Goal: Transaction & Acquisition: Book appointment/travel/reservation

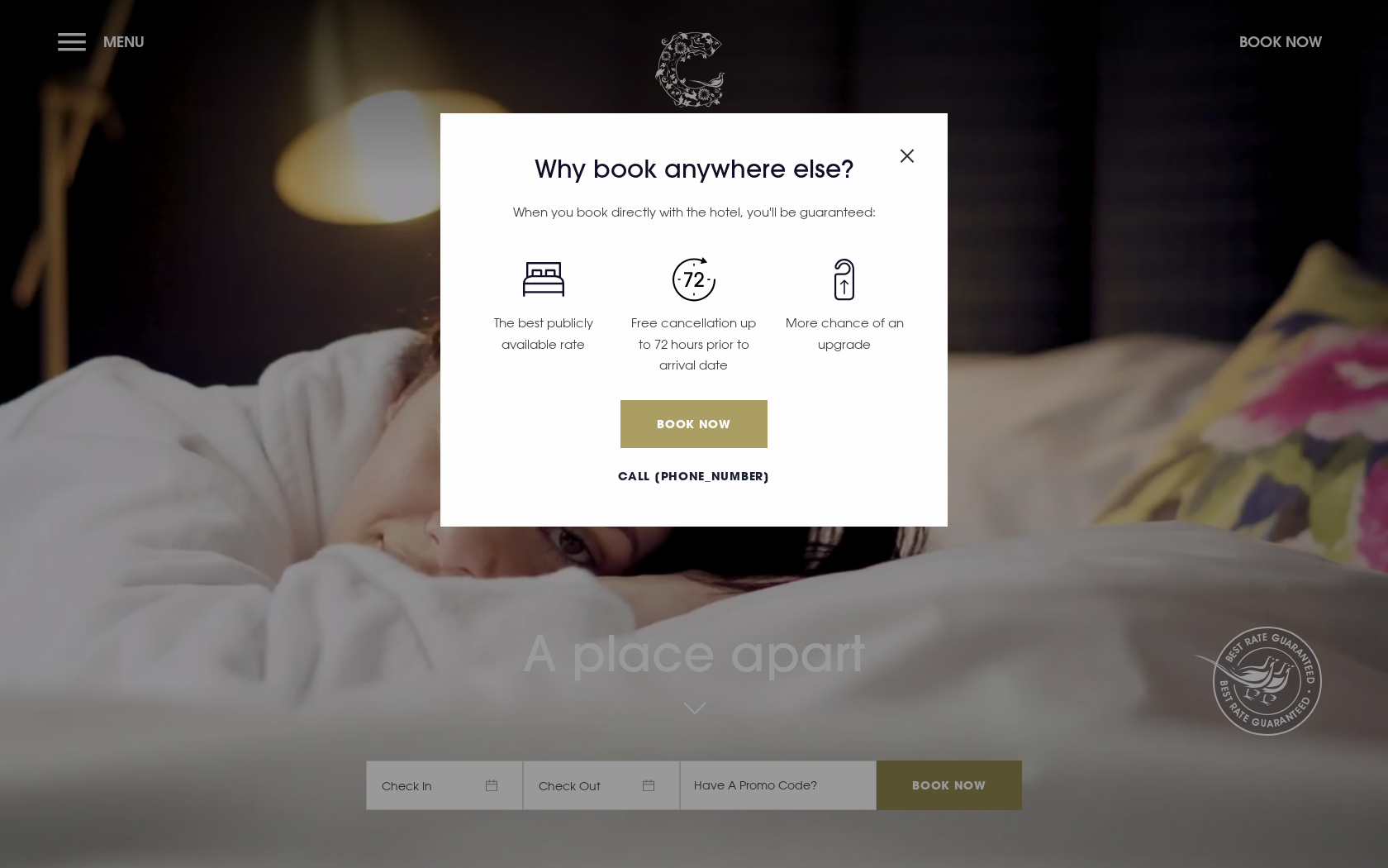
click at [690, 430] on link "Book Now" at bounding box center [694, 423] width 147 height 48
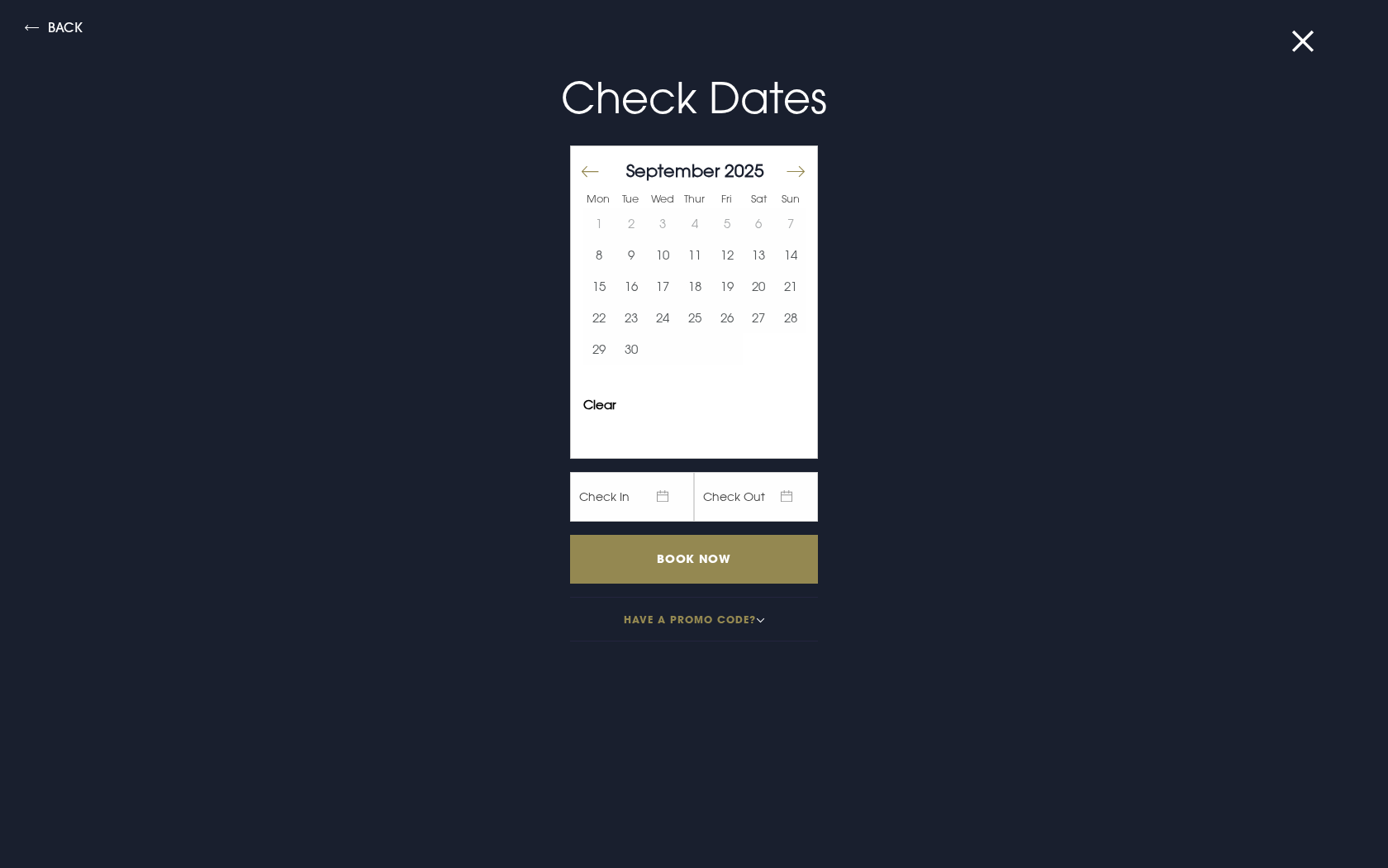
click at [798, 171] on button "Move forward to switch to the next month." at bounding box center [795, 172] width 20 height 35
click at [729, 227] on button "3" at bounding box center [726, 223] width 33 height 32
click at [726, 230] on button "3" at bounding box center [726, 223] width 33 height 32
click at [695, 563] on input "Book Now" at bounding box center [694, 558] width 248 height 48
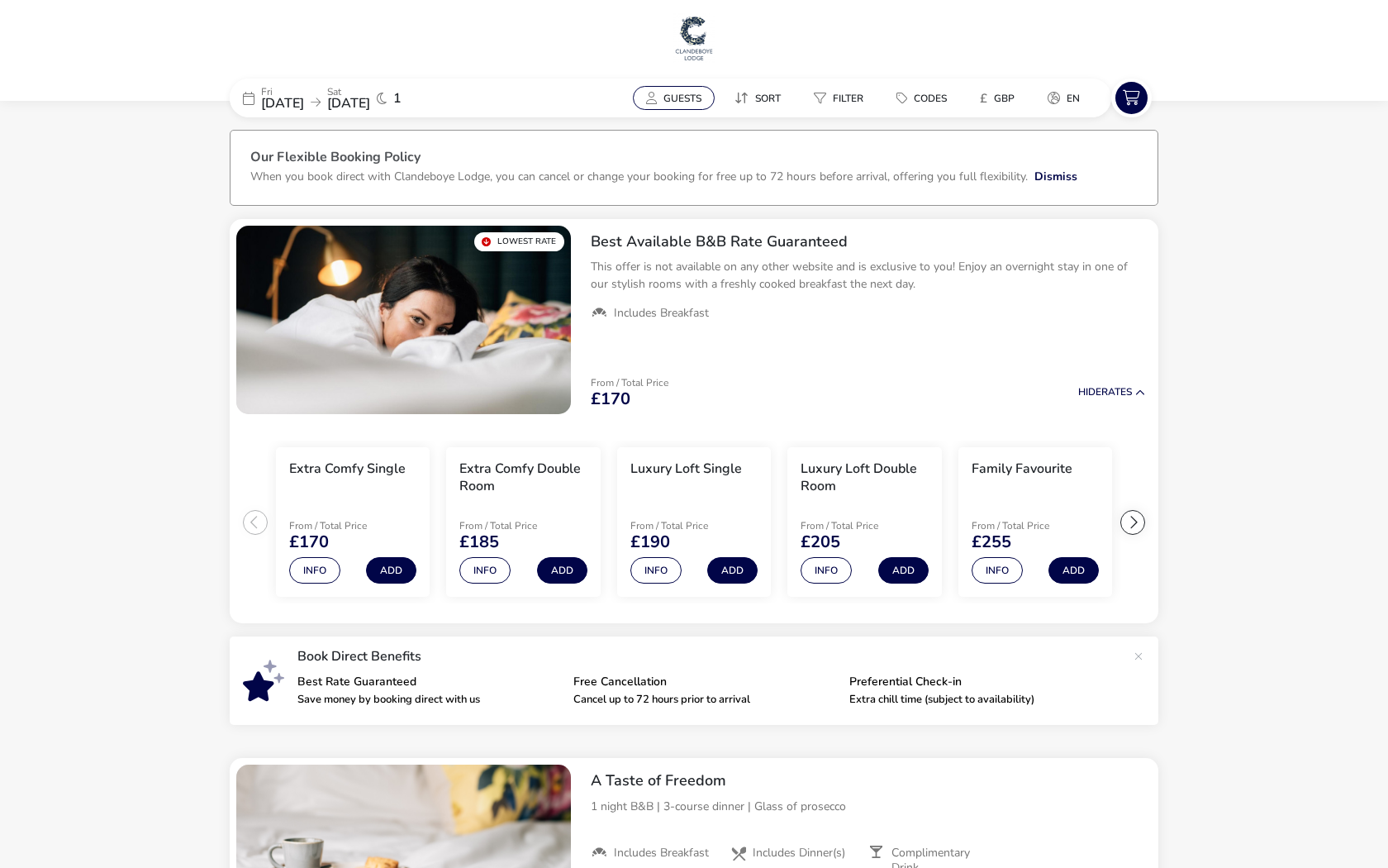
click at [703, 95] on button "Guests" at bounding box center [674, 98] width 82 height 24
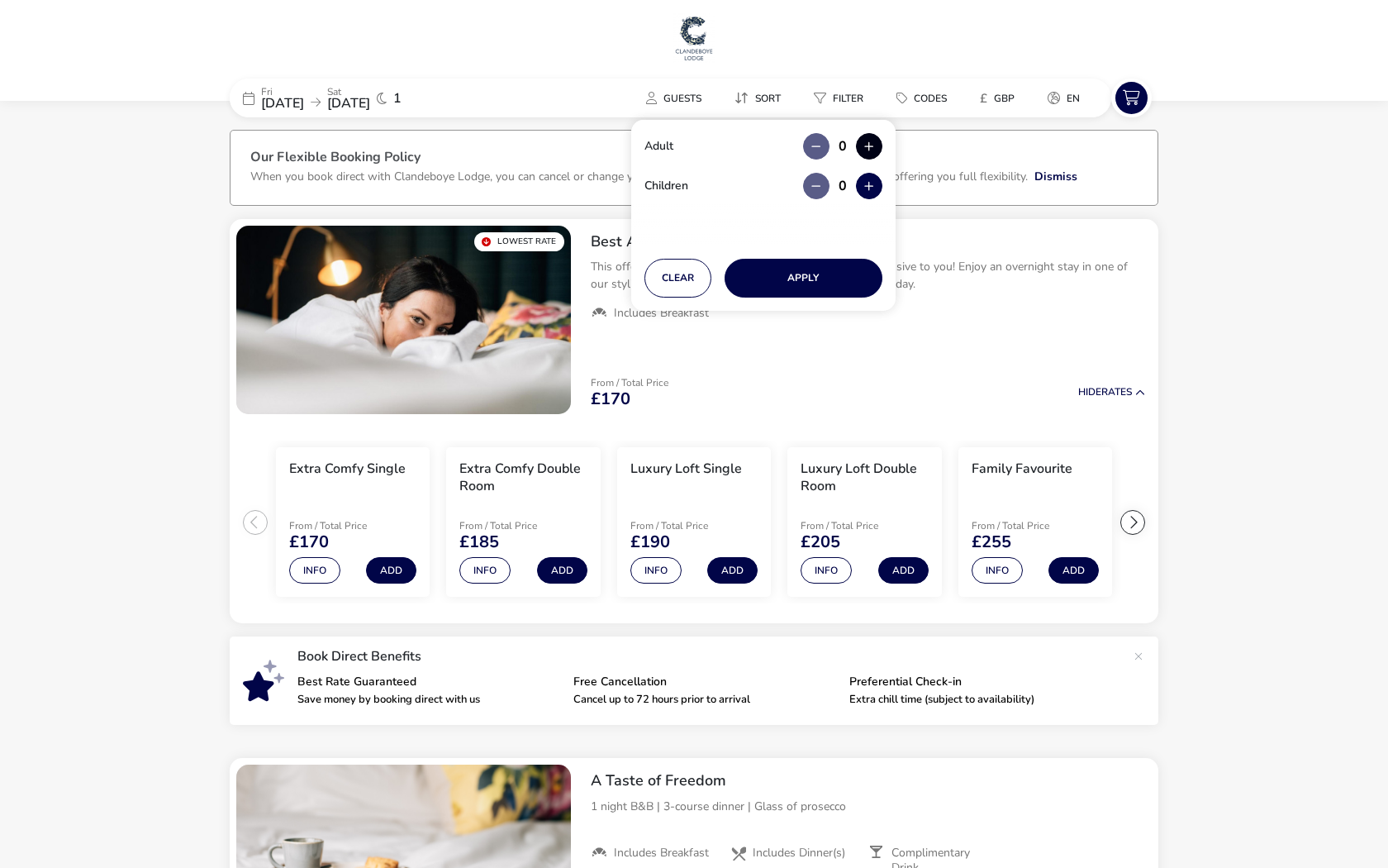
click at [860, 145] on button "button" at bounding box center [869, 146] width 27 height 27
type input "2"
click at [860, 145] on button "button" at bounding box center [869, 146] width 27 height 27
click at [863, 181] on button "button" at bounding box center [869, 185] width 27 height 27
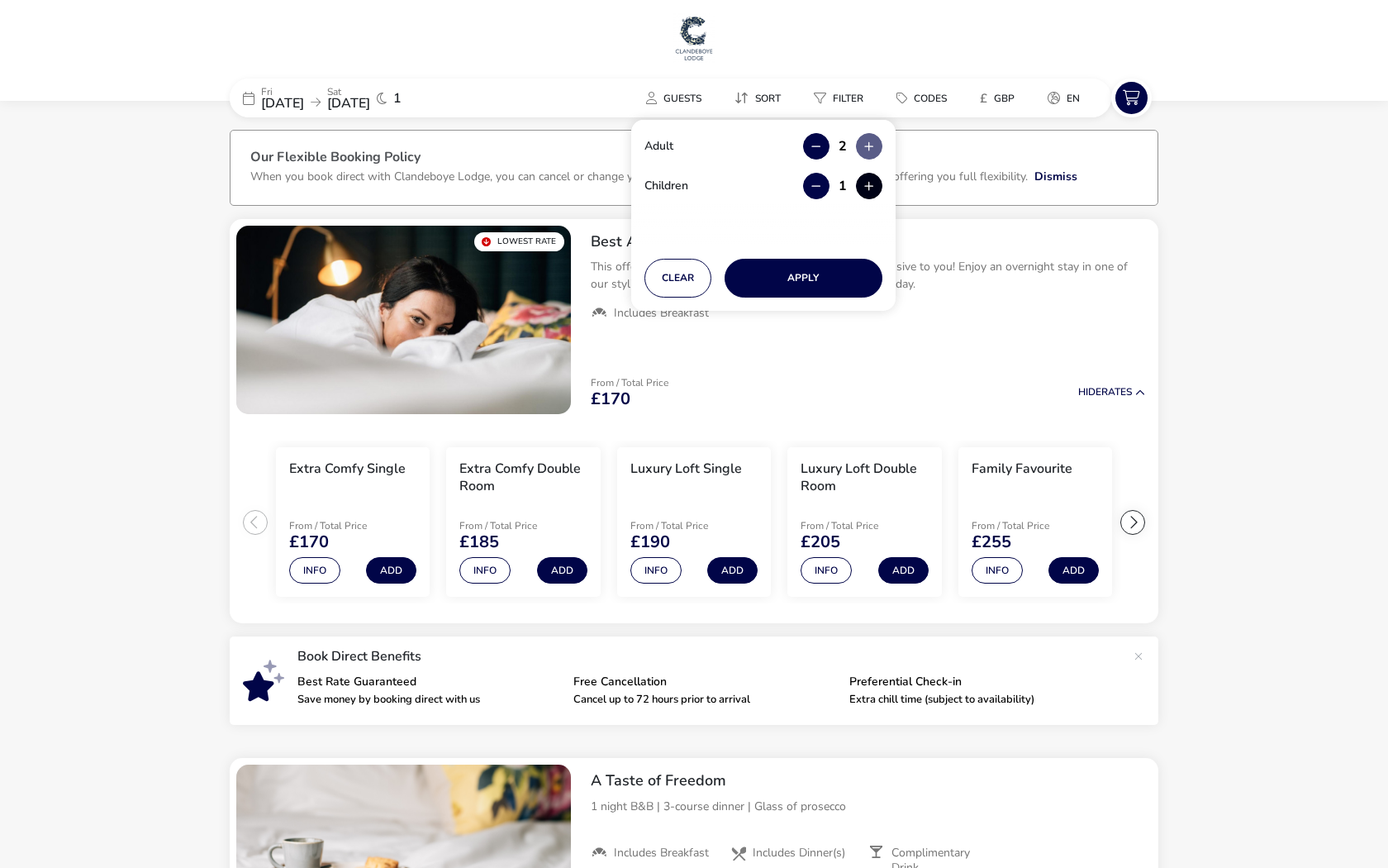
click at [863, 181] on button "button" at bounding box center [869, 185] width 27 height 27
type input "2"
click at [799, 267] on button "Apply" at bounding box center [804, 277] width 158 height 38
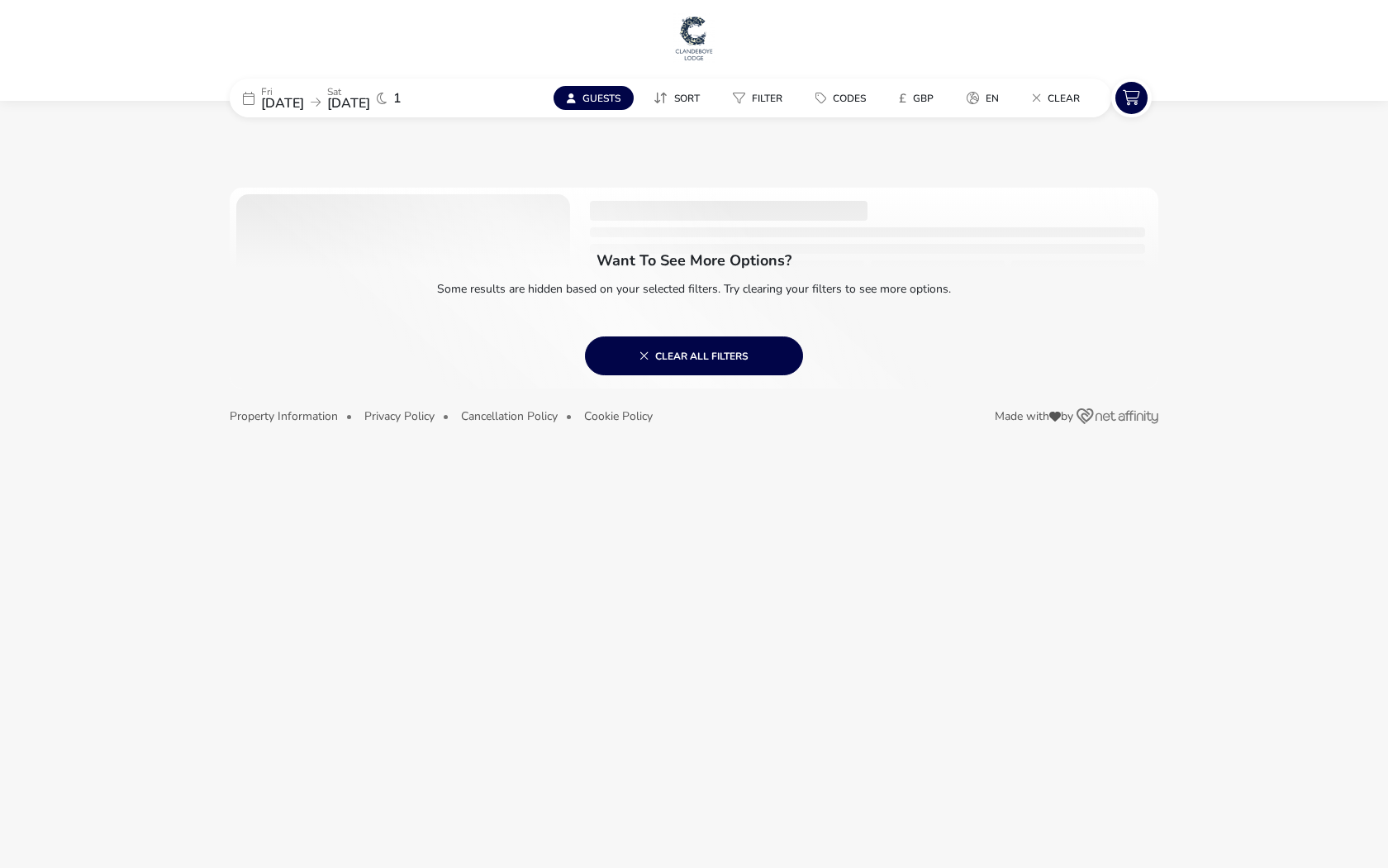
click at [304, 101] on span "[DATE]" at bounding box center [283, 103] width 43 height 18
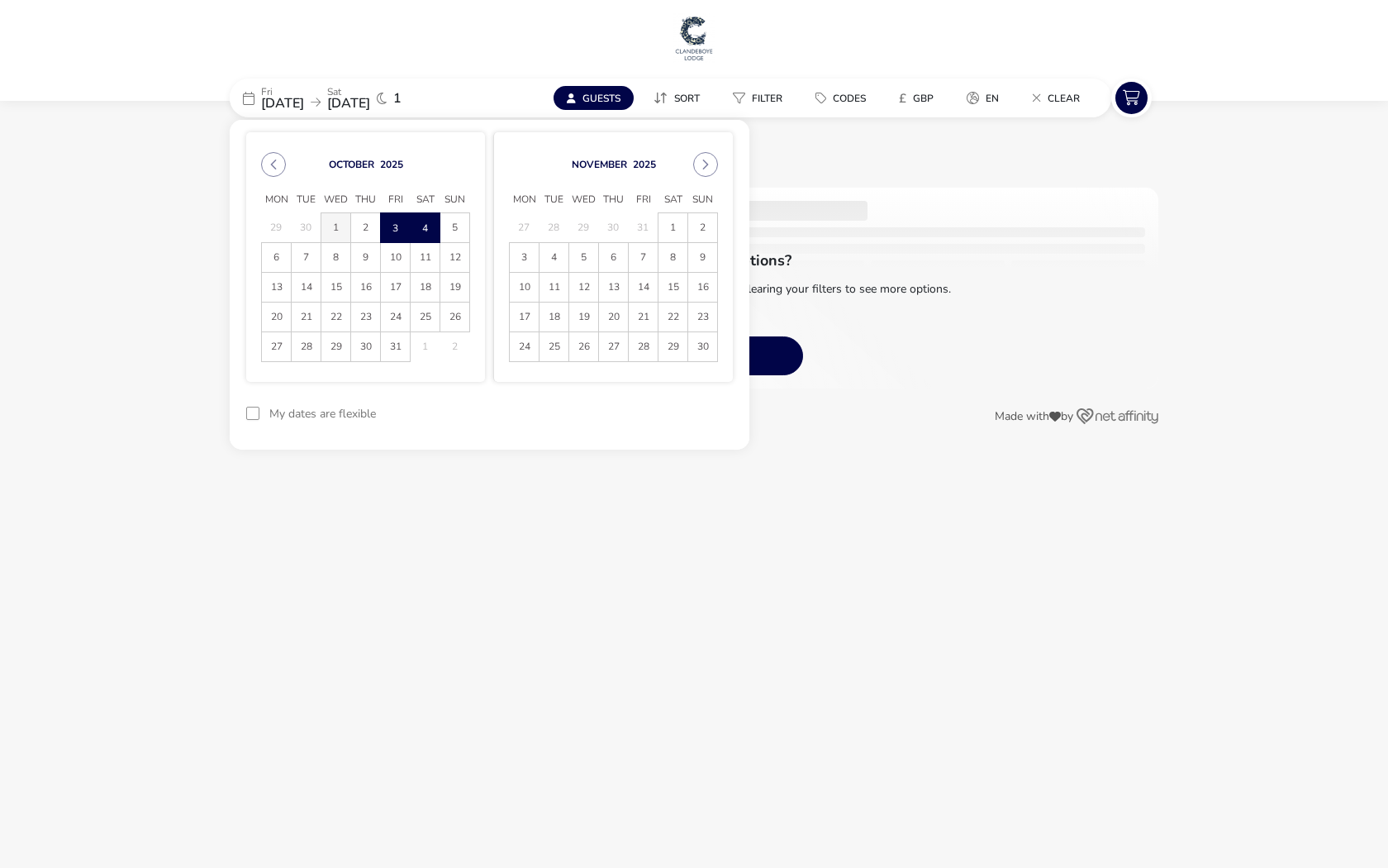
click at [342, 224] on span "1" at bounding box center [335, 227] width 29 height 29
click at [358, 224] on span "2" at bounding box center [365, 227] width 29 height 29
click at [689, 426] on button "Apply Dates" at bounding box center [683, 413] width 101 height 38
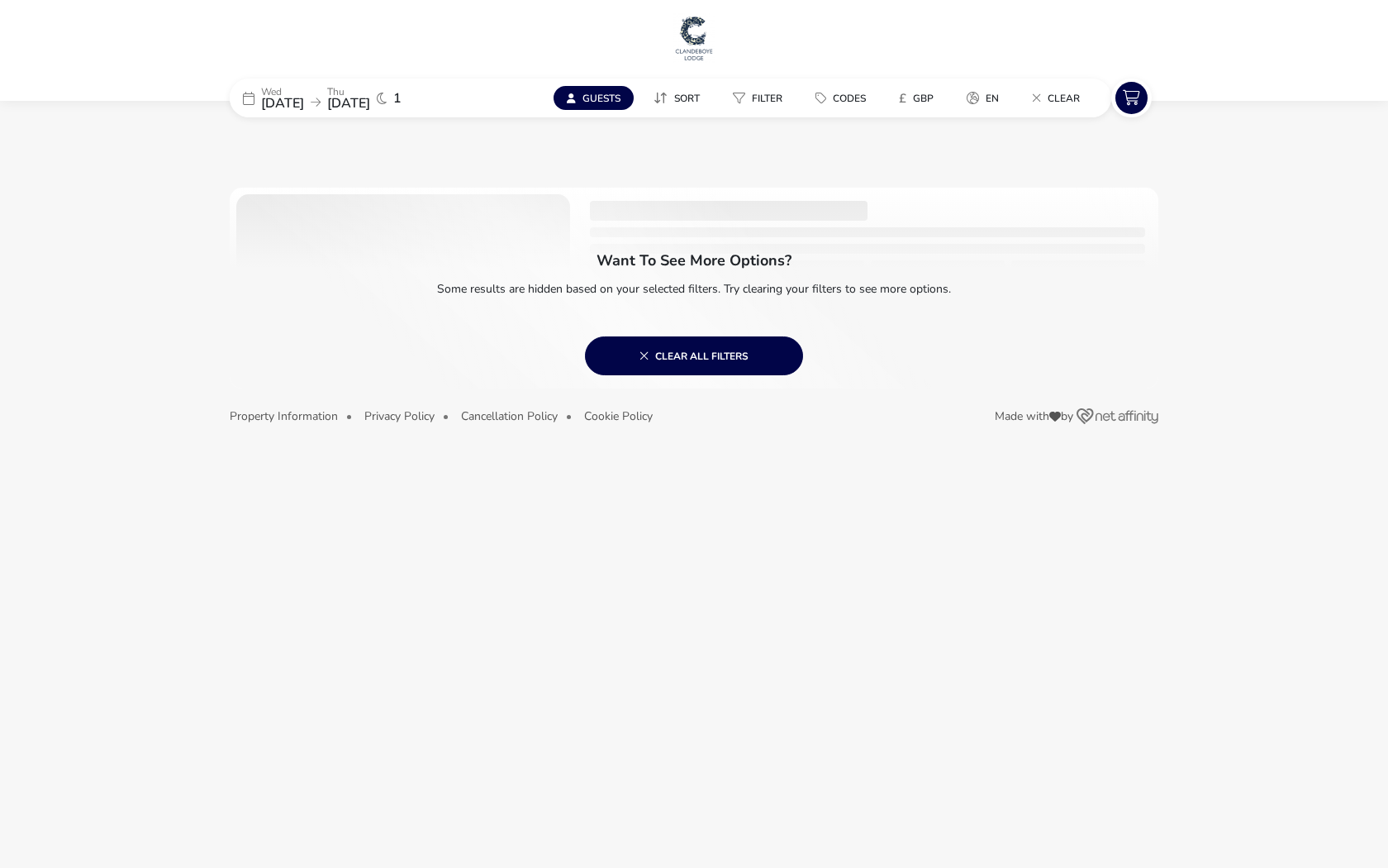
click at [370, 108] on span "[DATE]" at bounding box center [349, 103] width 43 height 18
click at [304, 105] on span "[DATE]" at bounding box center [283, 103] width 43 height 18
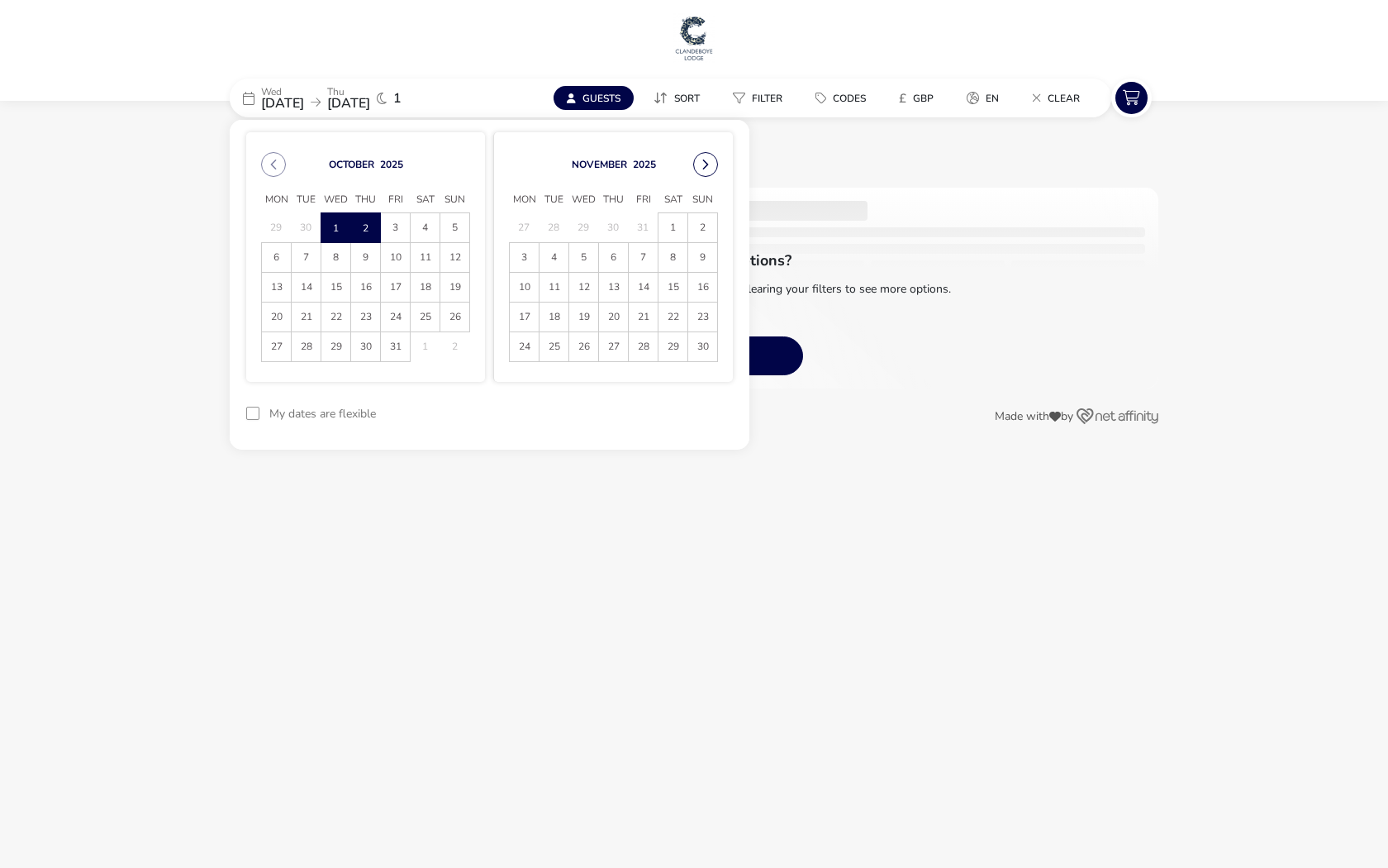
click at [703, 166] on button "Next Month" at bounding box center [705, 164] width 25 height 25
click at [703, 166] on icon "Next Month" at bounding box center [706, 165] width 12 height 12
click at [703, 166] on button "Next Month" at bounding box center [705, 164] width 25 height 25
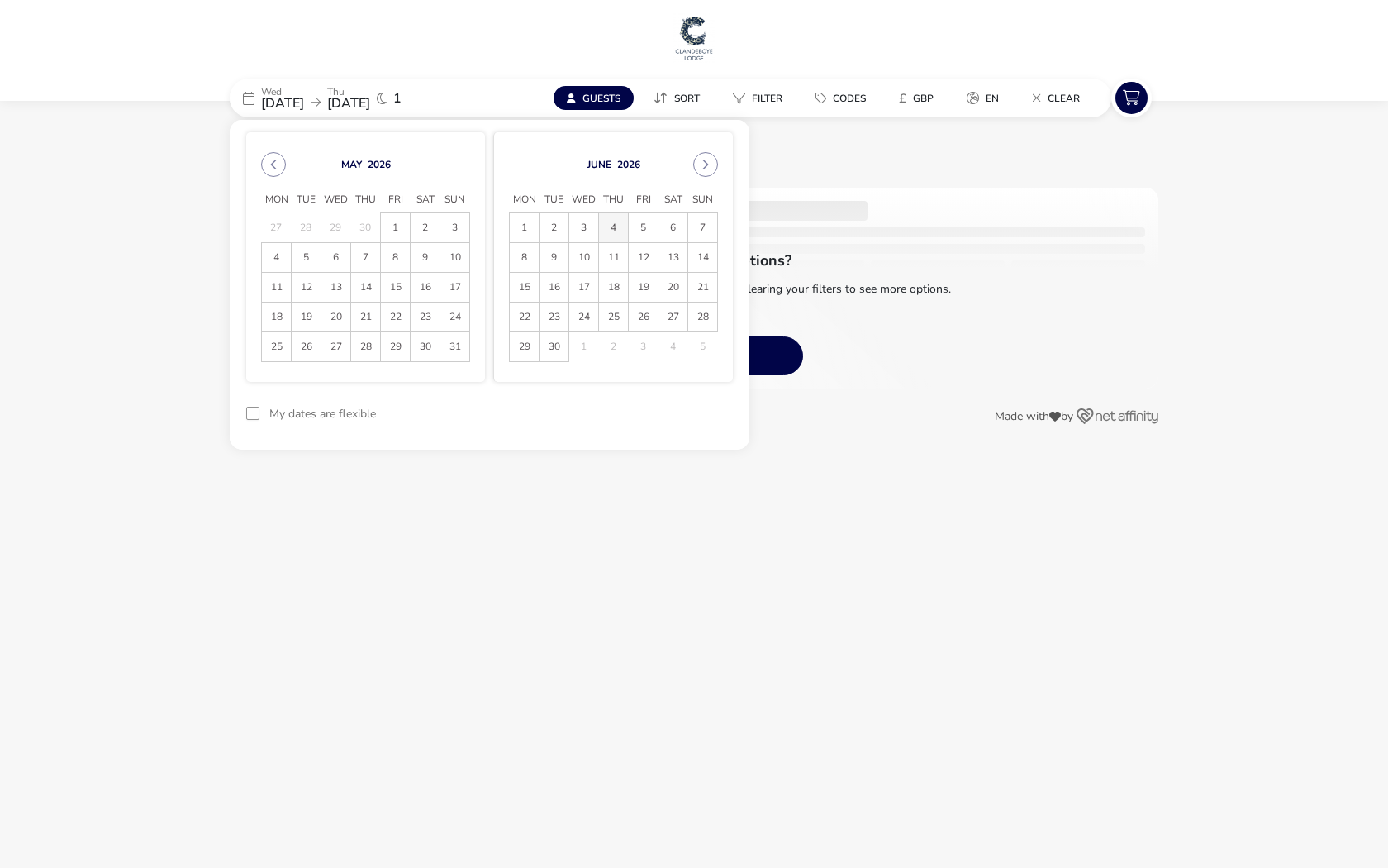
click at [611, 223] on span "4" at bounding box center [613, 227] width 29 height 29
click at [644, 226] on span "5" at bounding box center [642, 227] width 29 height 29
click at [767, 340] on button "Clear all filters" at bounding box center [694, 355] width 218 height 38
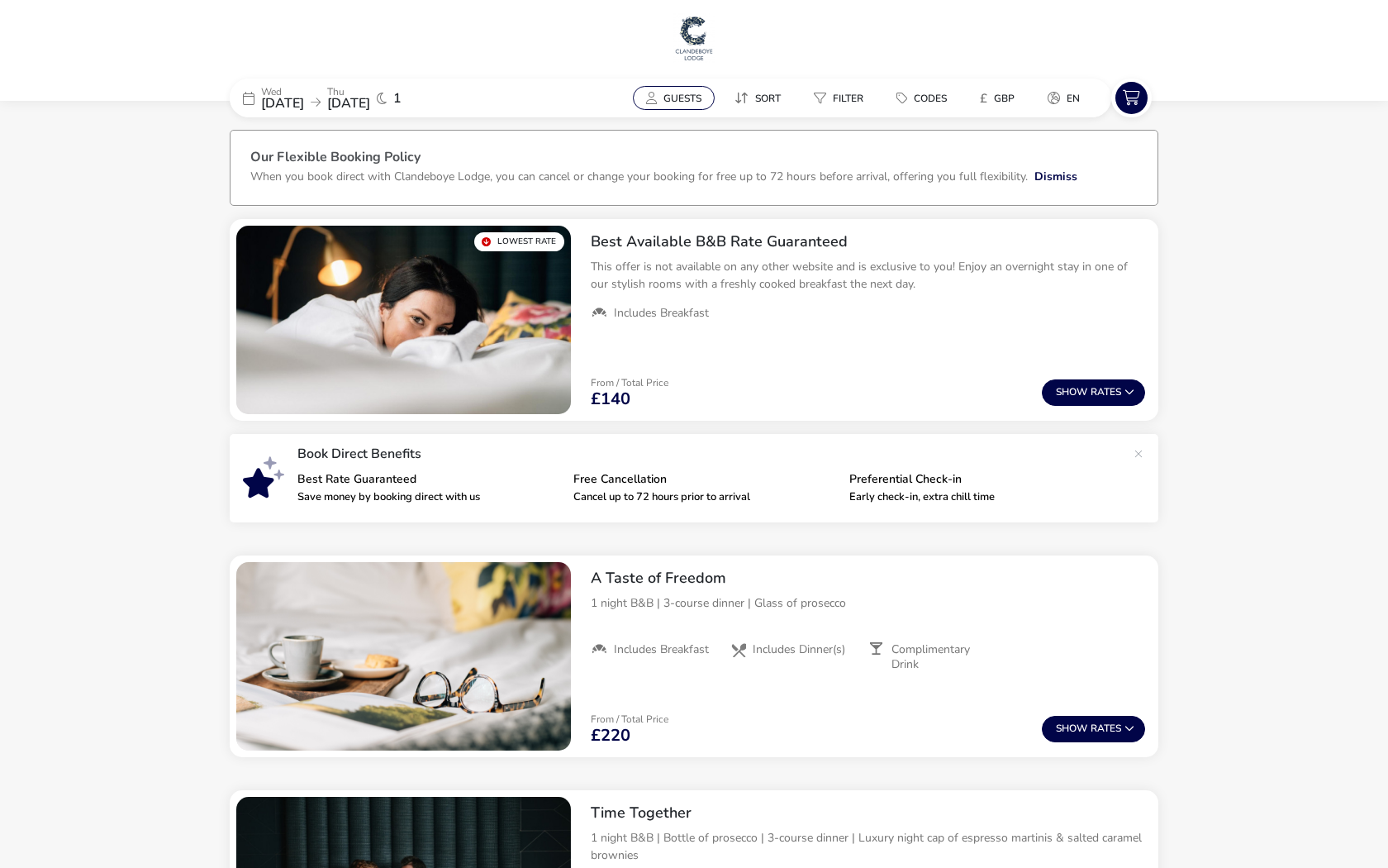
click at [679, 101] on span "Guests" at bounding box center [683, 98] width 38 height 13
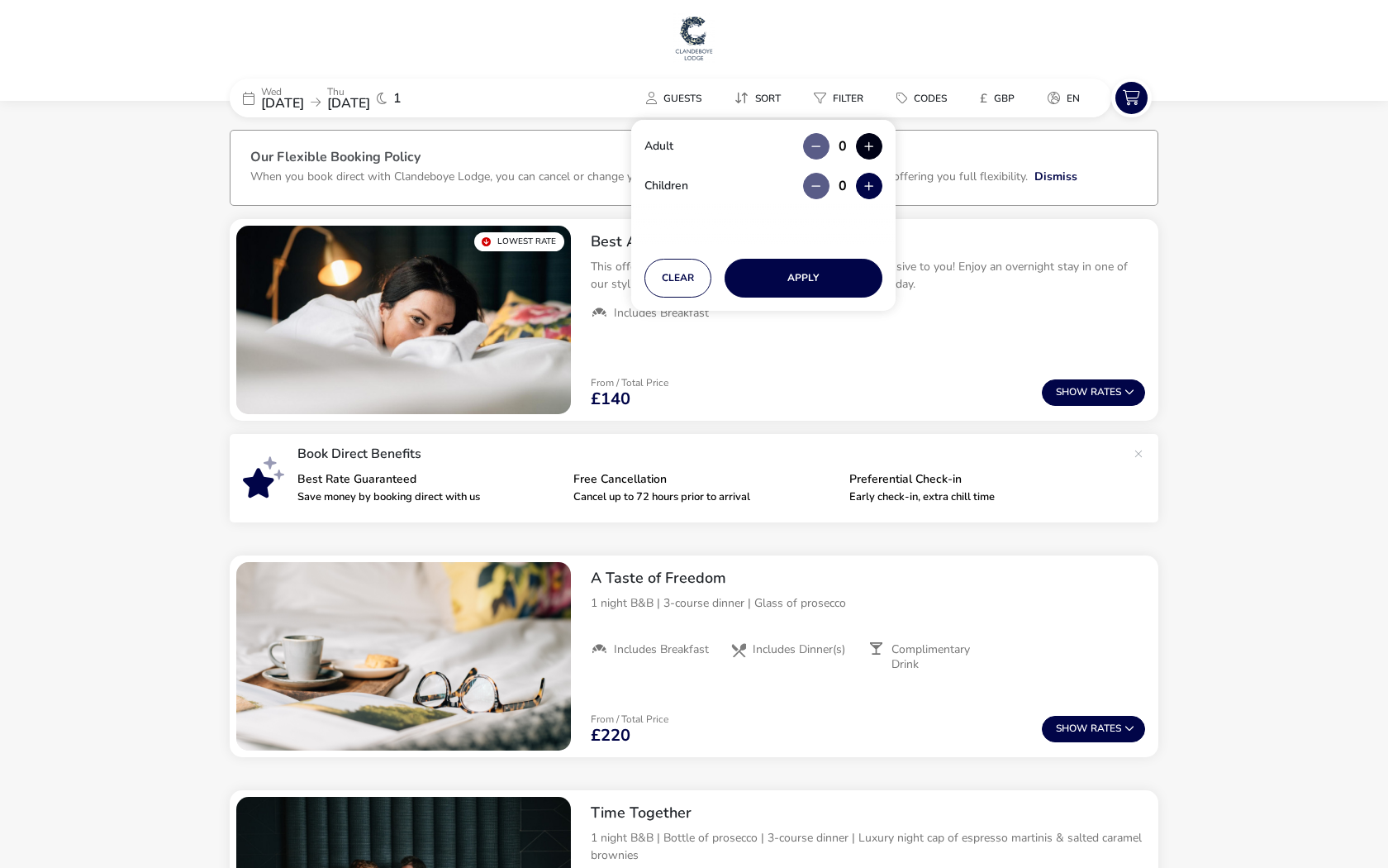
click at [871, 148] on icon "button" at bounding box center [868, 146] width 9 height 11
click at [872, 149] on span "button" at bounding box center [872, 149] width 0 height 0
type input "2"
click at [866, 176] on button "button" at bounding box center [869, 185] width 27 height 27
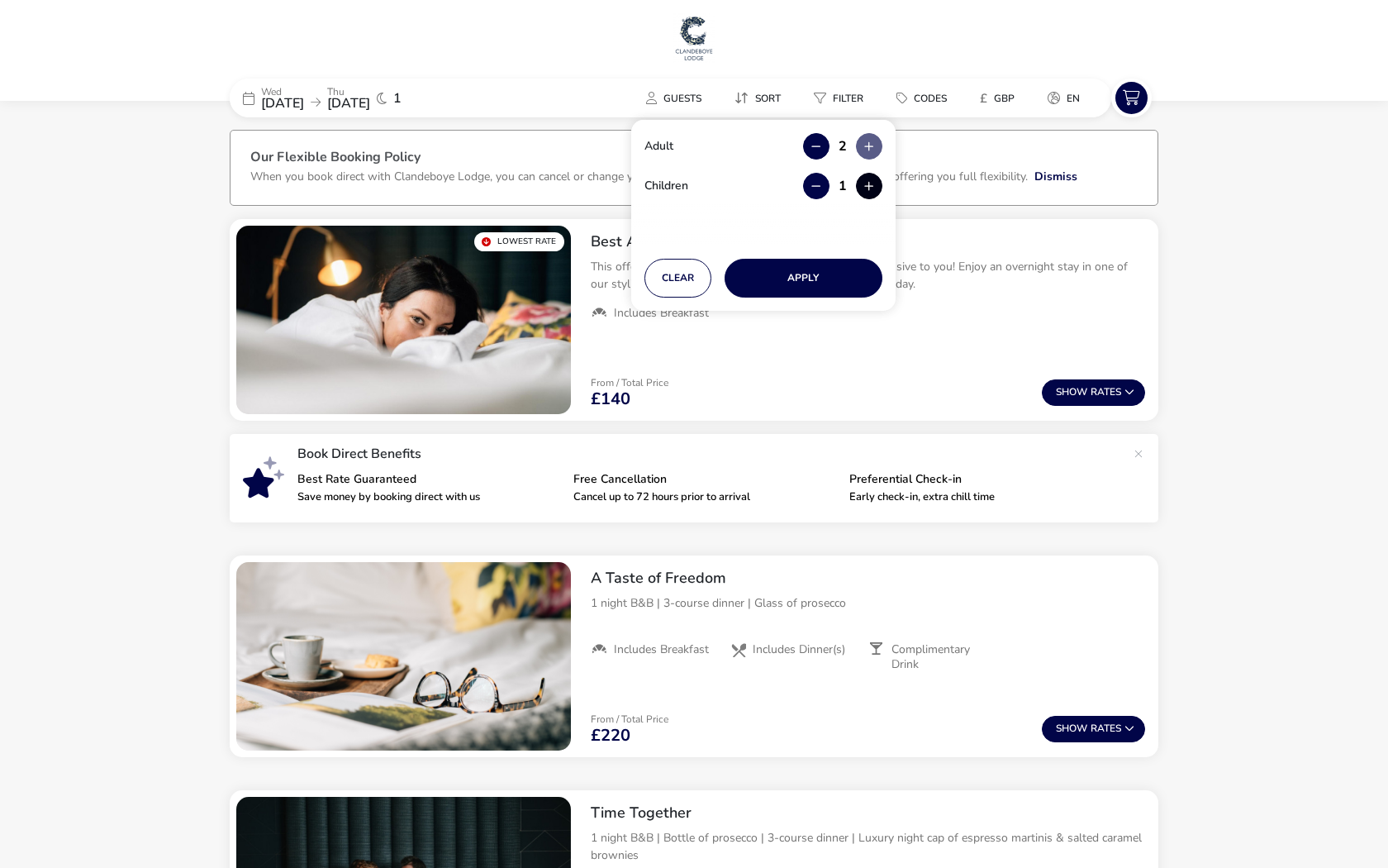
type input "2"
click at [817, 282] on button "Apply" at bounding box center [804, 277] width 158 height 38
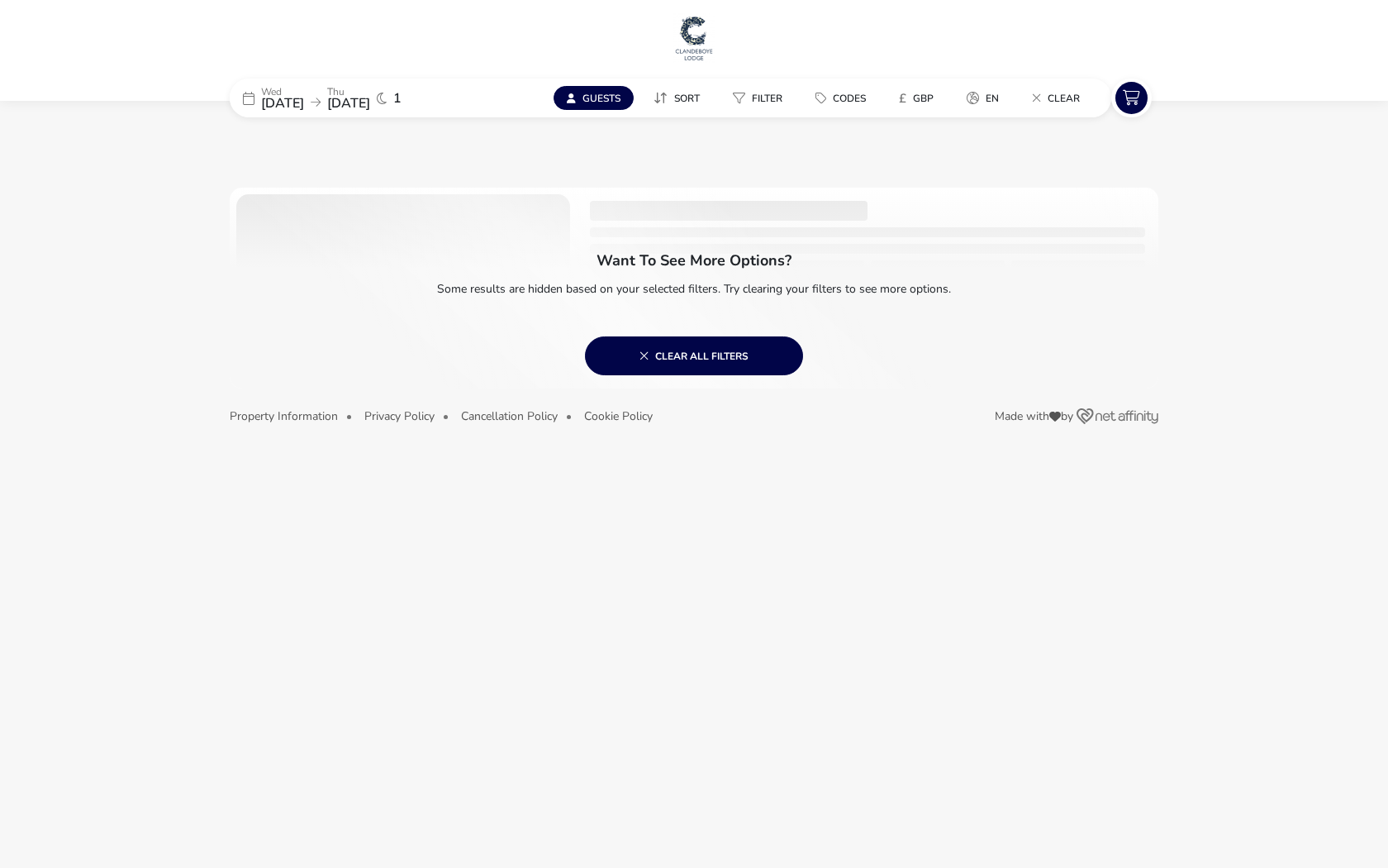
click at [616, 103] on span "Guests" at bounding box center [602, 98] width 38 height 13
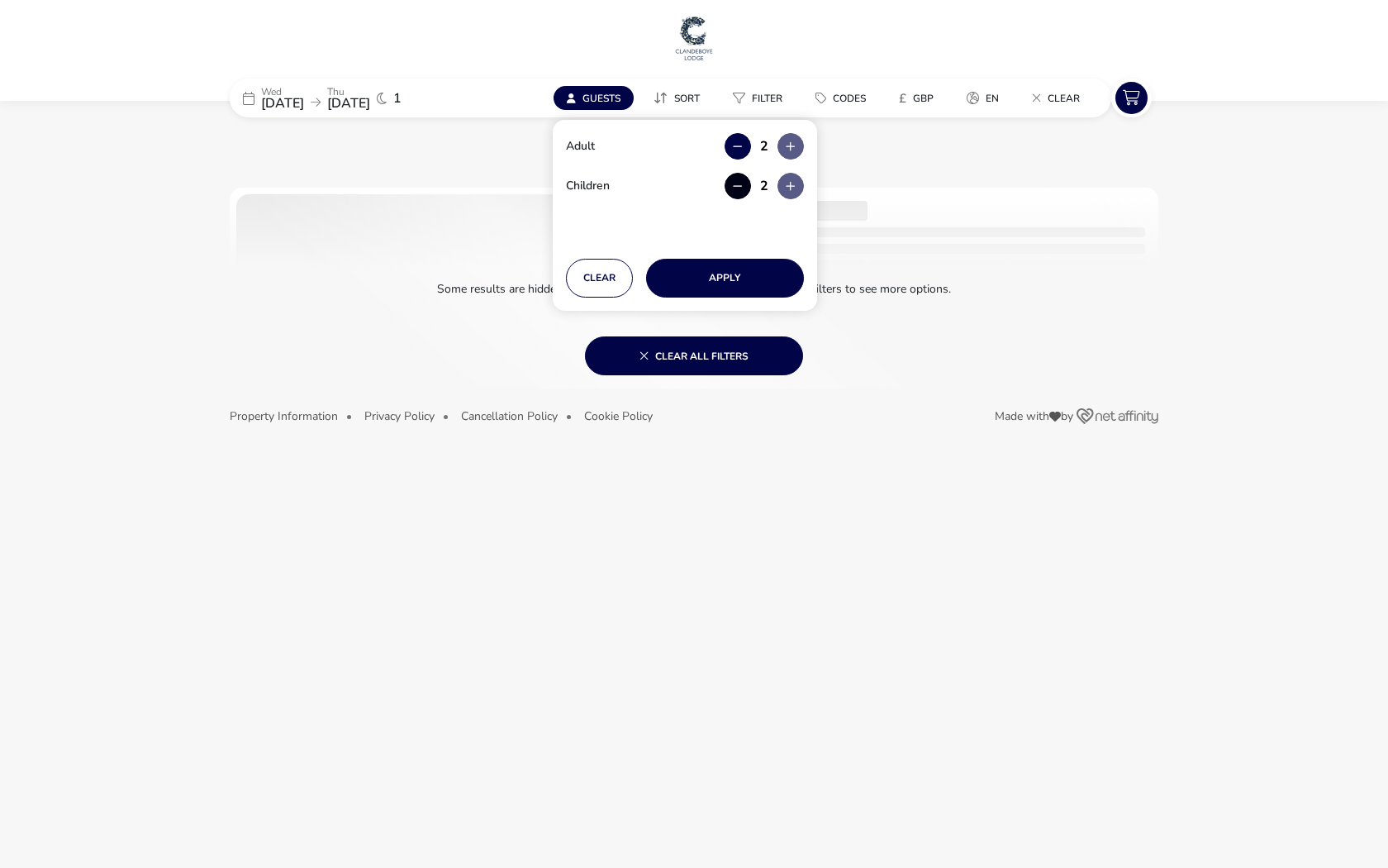
click at [731, 189] on button "button" at bounding box center [738, 185] width 27 height 27
type input "1"
click at [733, 274] on button "Apply" at bounding box center [725, 277] width 158 height 38
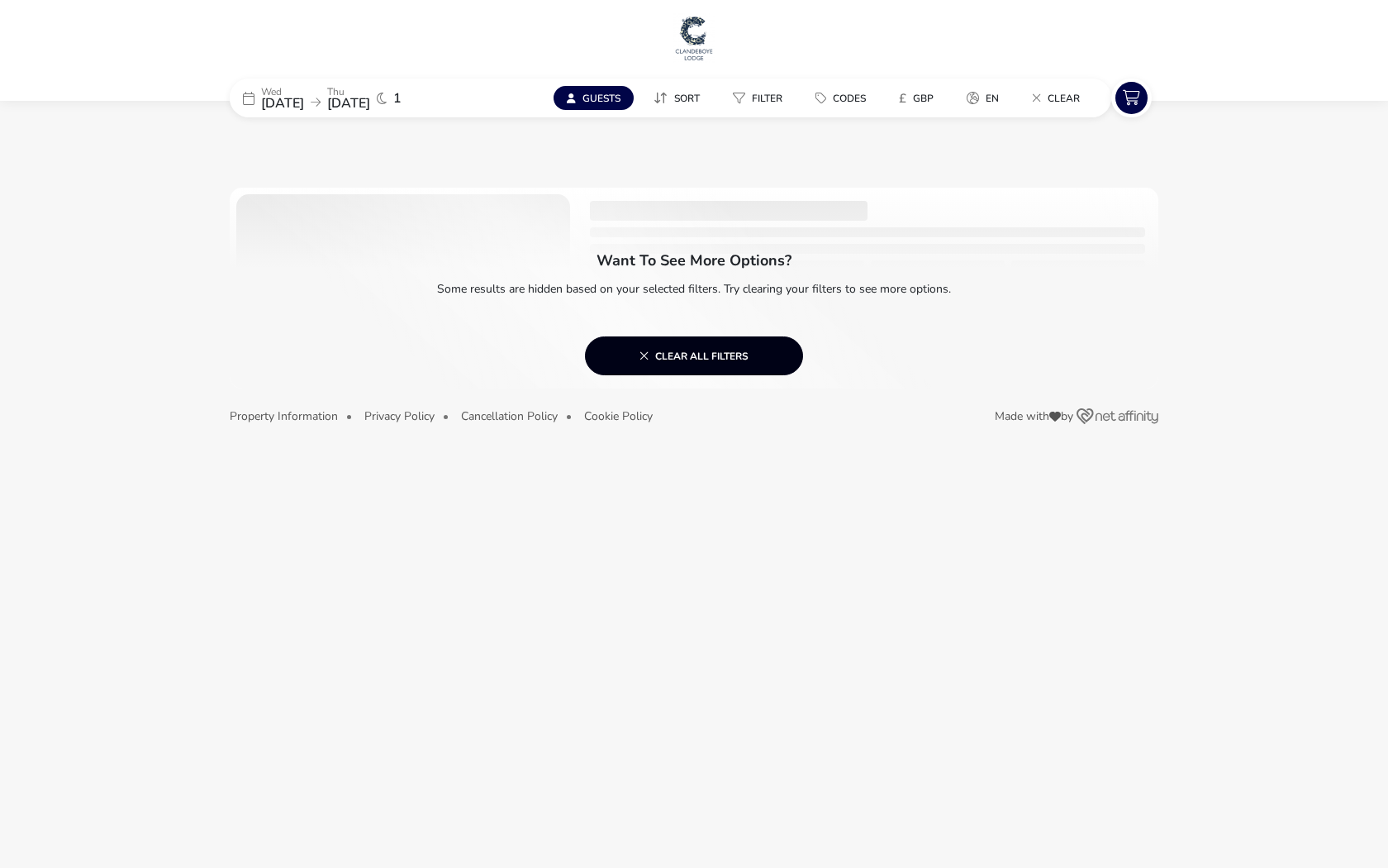
click at [736, 361] on span "Clear all filters" at bounding box center [694, 355] width 110 height 13
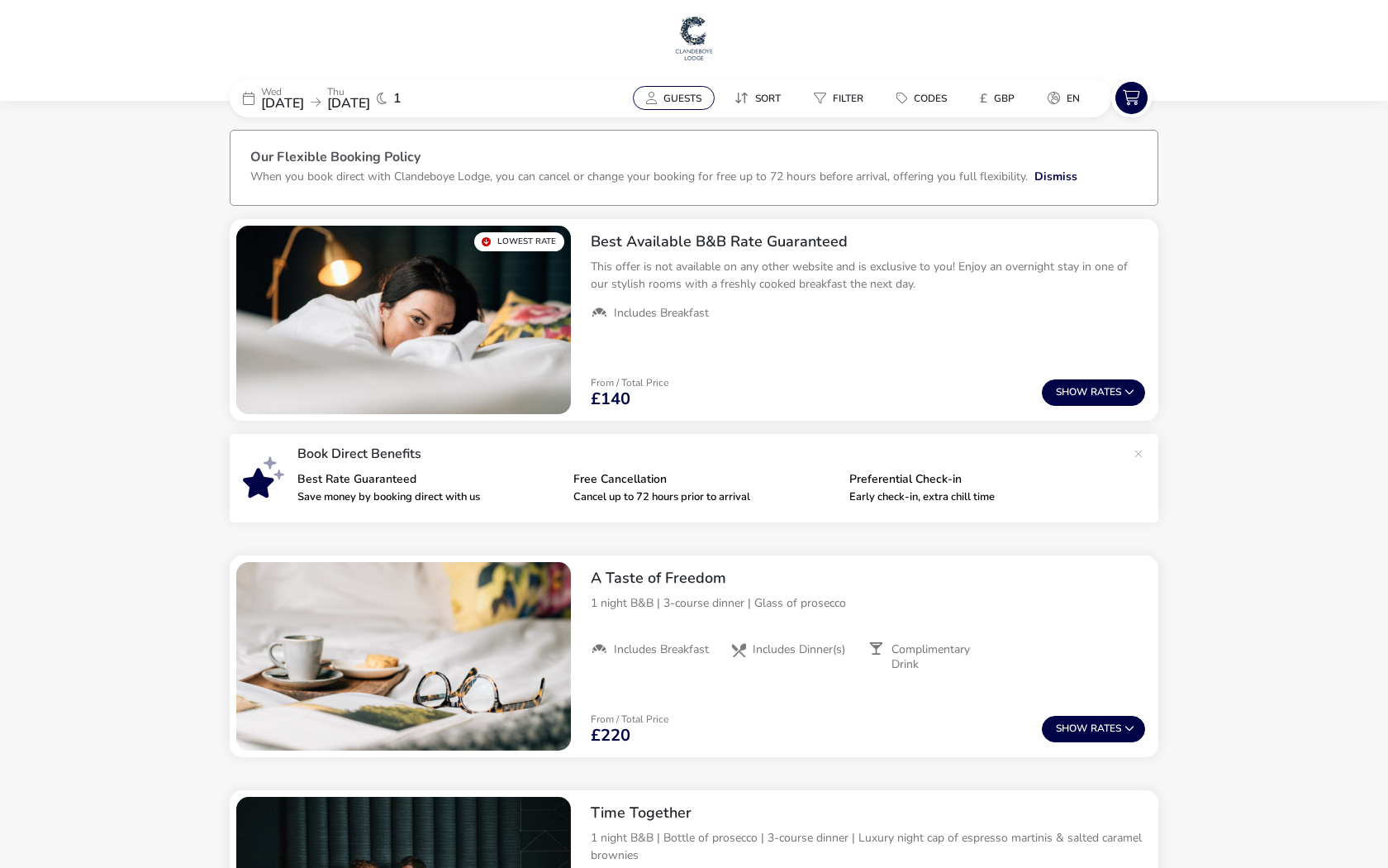
click at [656, 103] on button "Guests" at bounding box center [674, 98] width 82 height 24
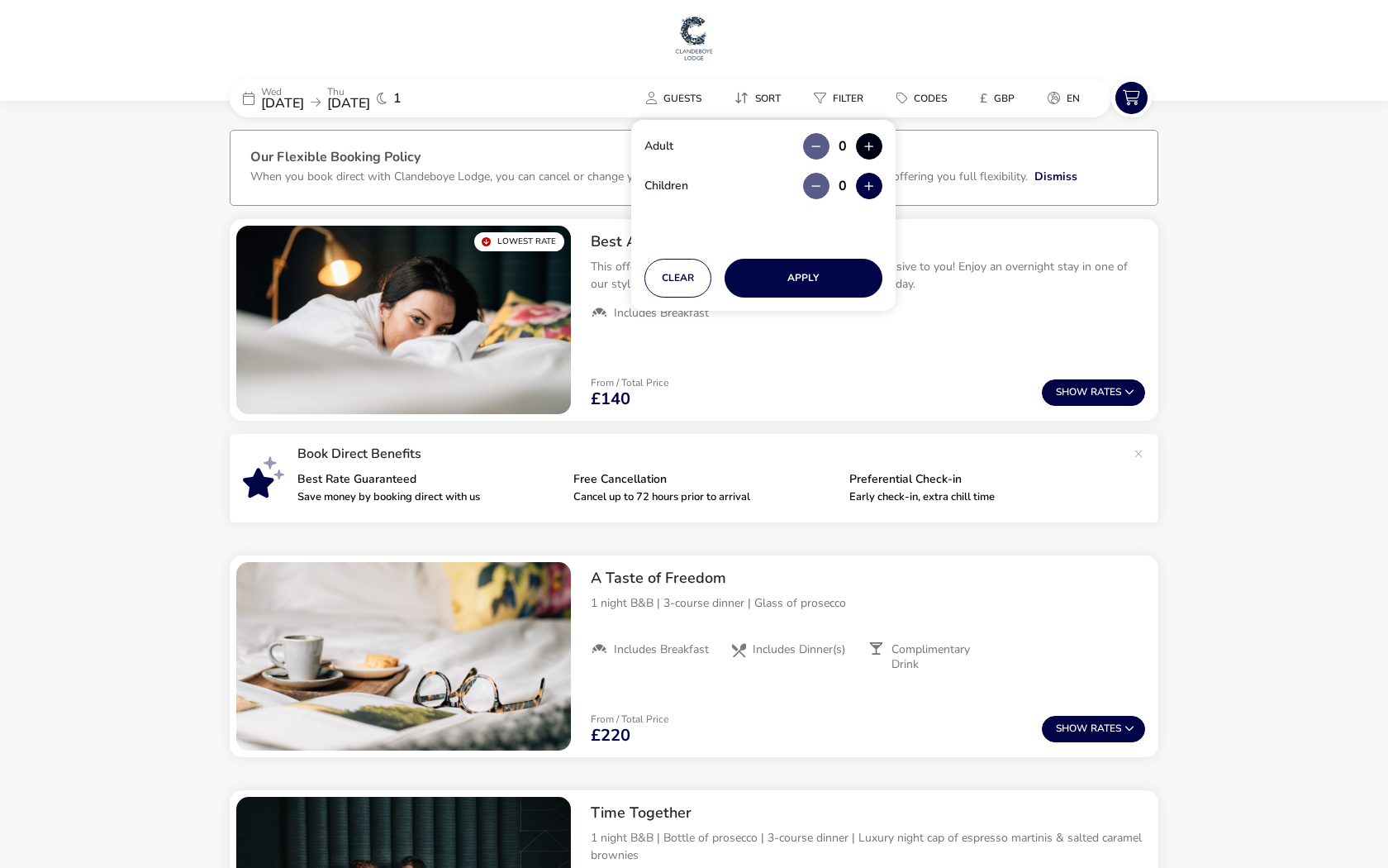
click at [879, 141] on button "button" at bounding box center [869, 146] width 27 height 27
type input "2"
click at [874, 190] on button "button" at bounding box center [869, 185] width 27 height 27
type input "1"
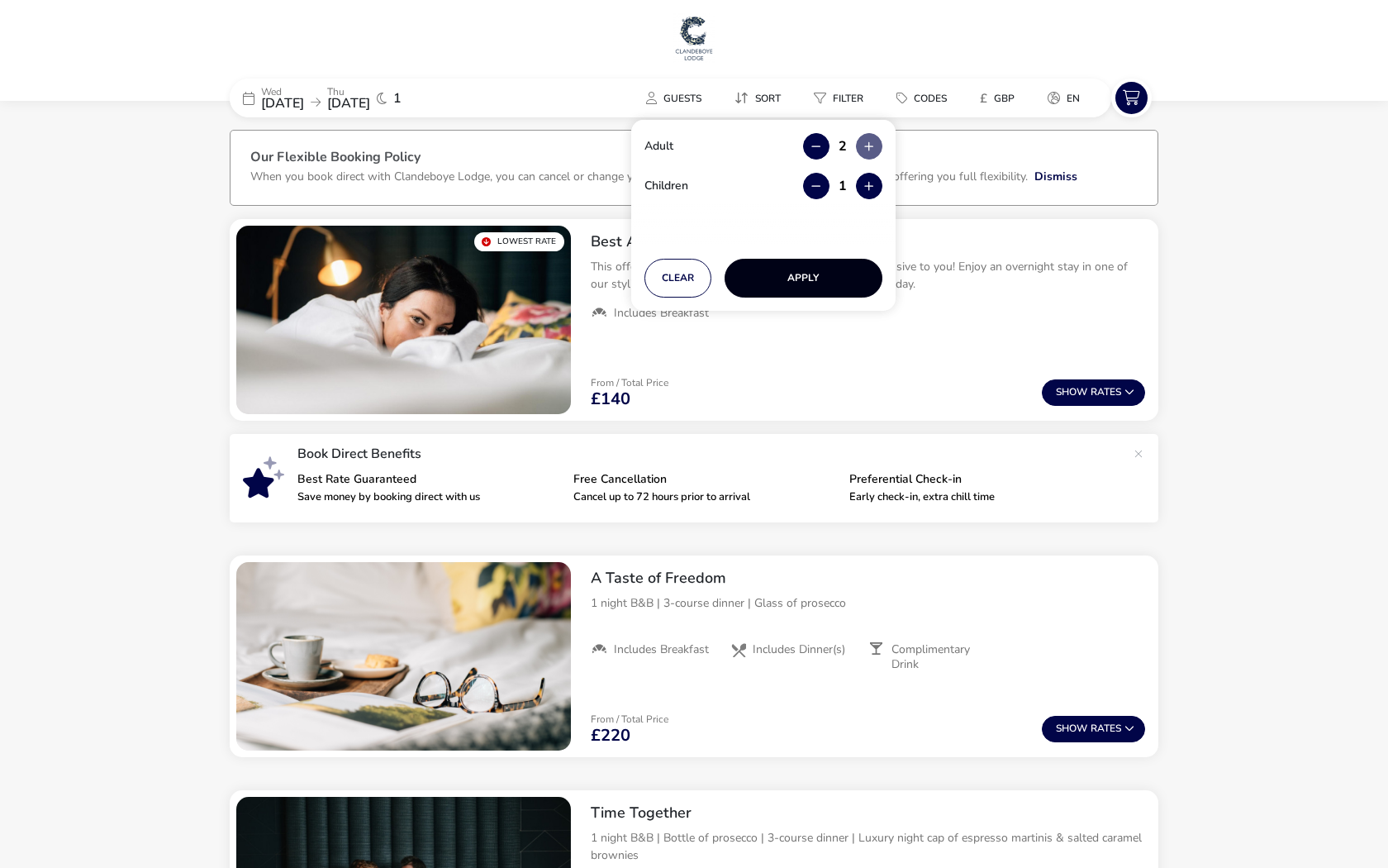
click at [802, 272] on button "Apply" at bounding box center [804, 277] width 158 height 38
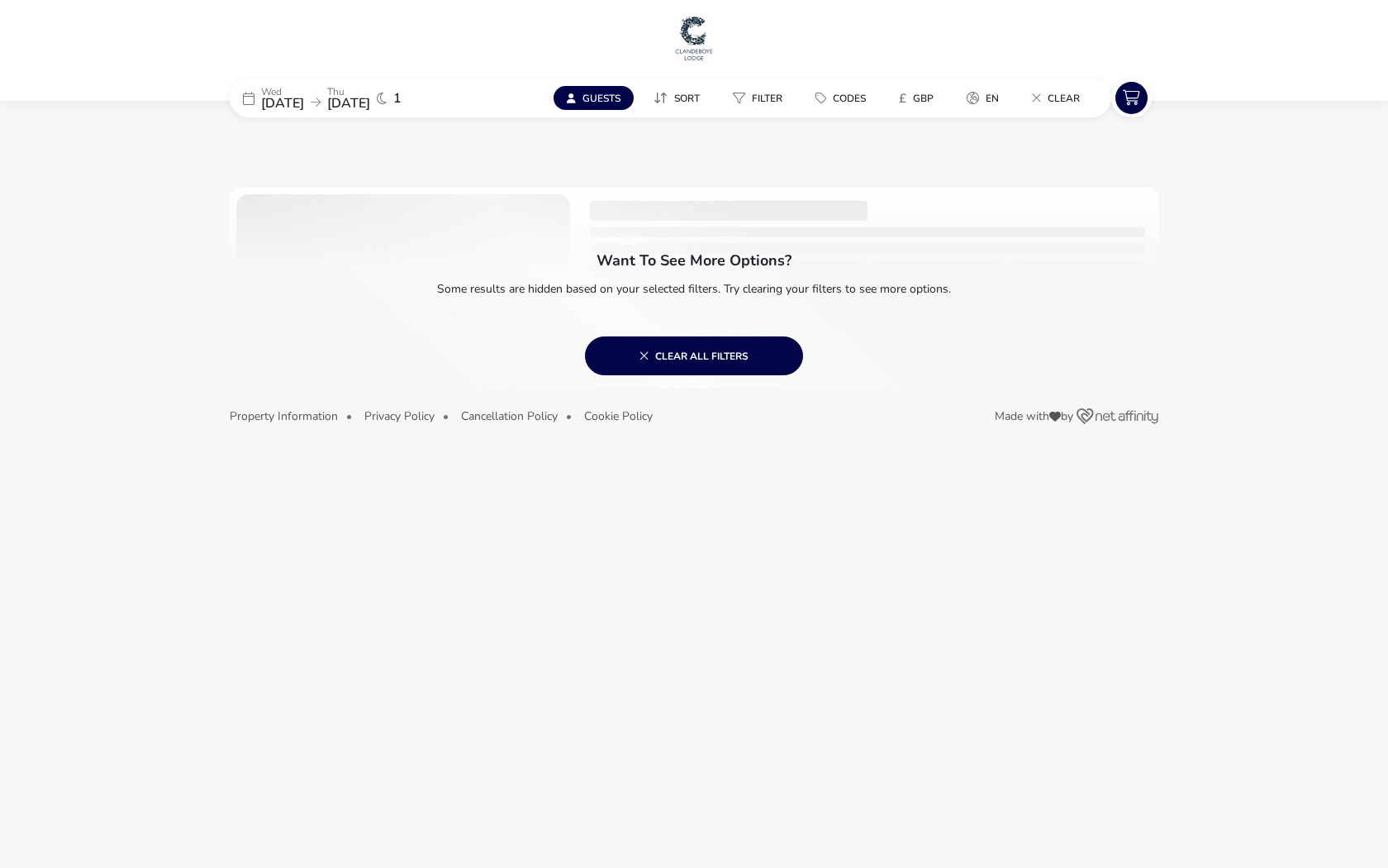
click at [714, 267] on h2 "Want to see more options?" at bounding box center [694, 260] width 195 height 20
click at [537, 221] on div at bounding box center [694, 288] width 929 height 201
click at [725, 349] on span "Clear all filters" at bounding box center [694, 355] width 110 height 13
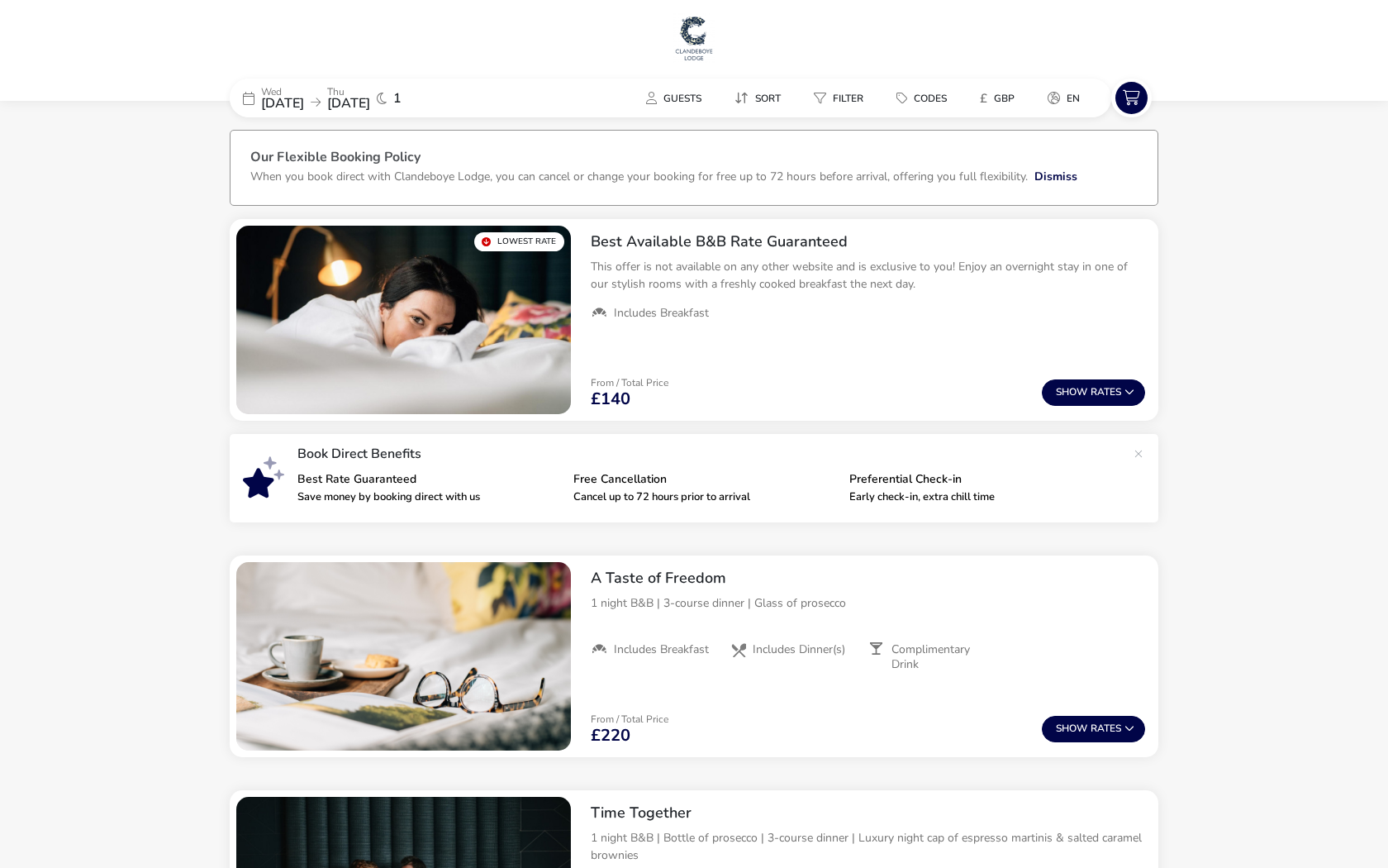
click at [700, 48] on img at bounding box center [694, 37] width 41 height 49
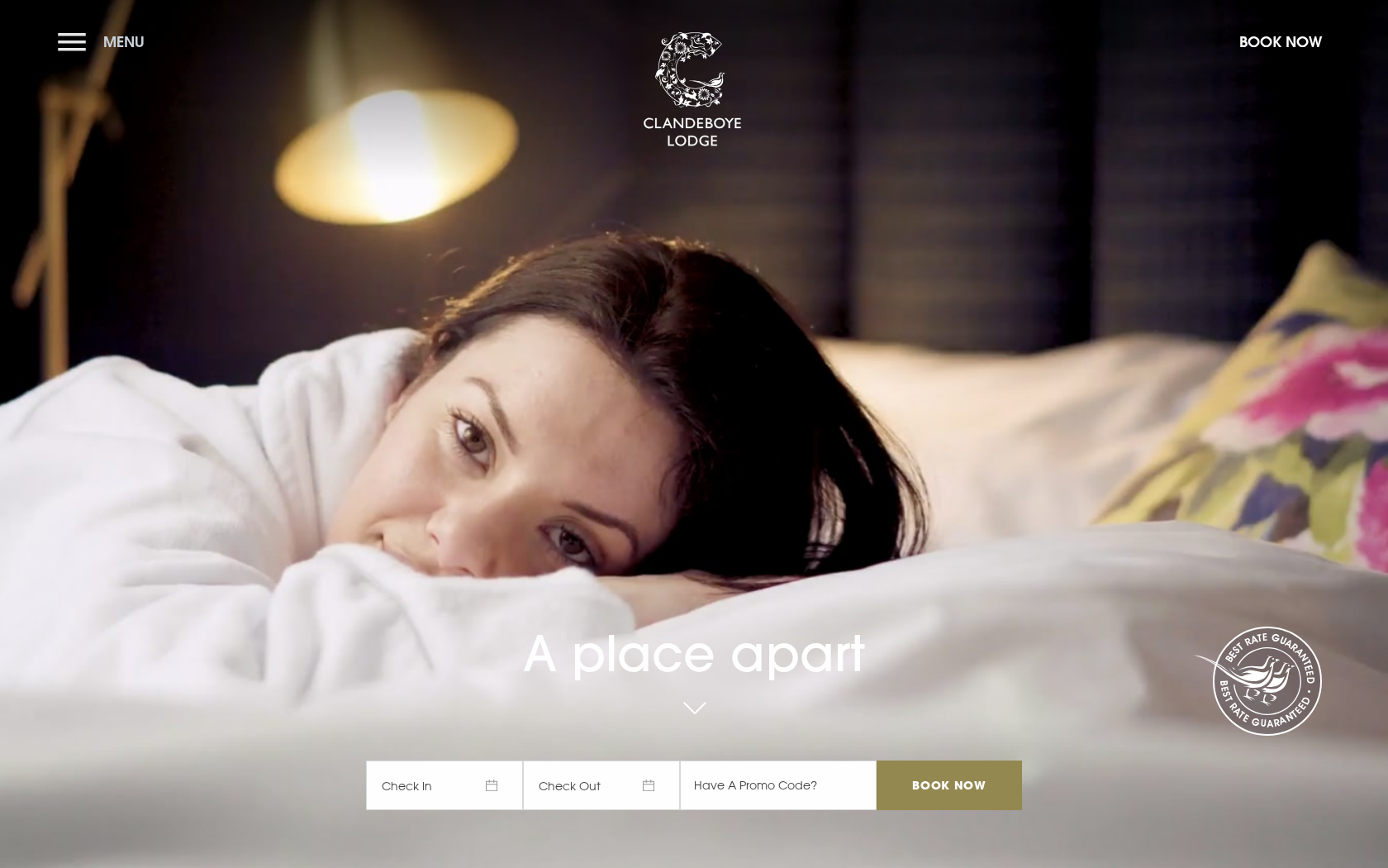
click at [79, 33] on button "Menu" at bounding box center [106, 41] width 95 height 36
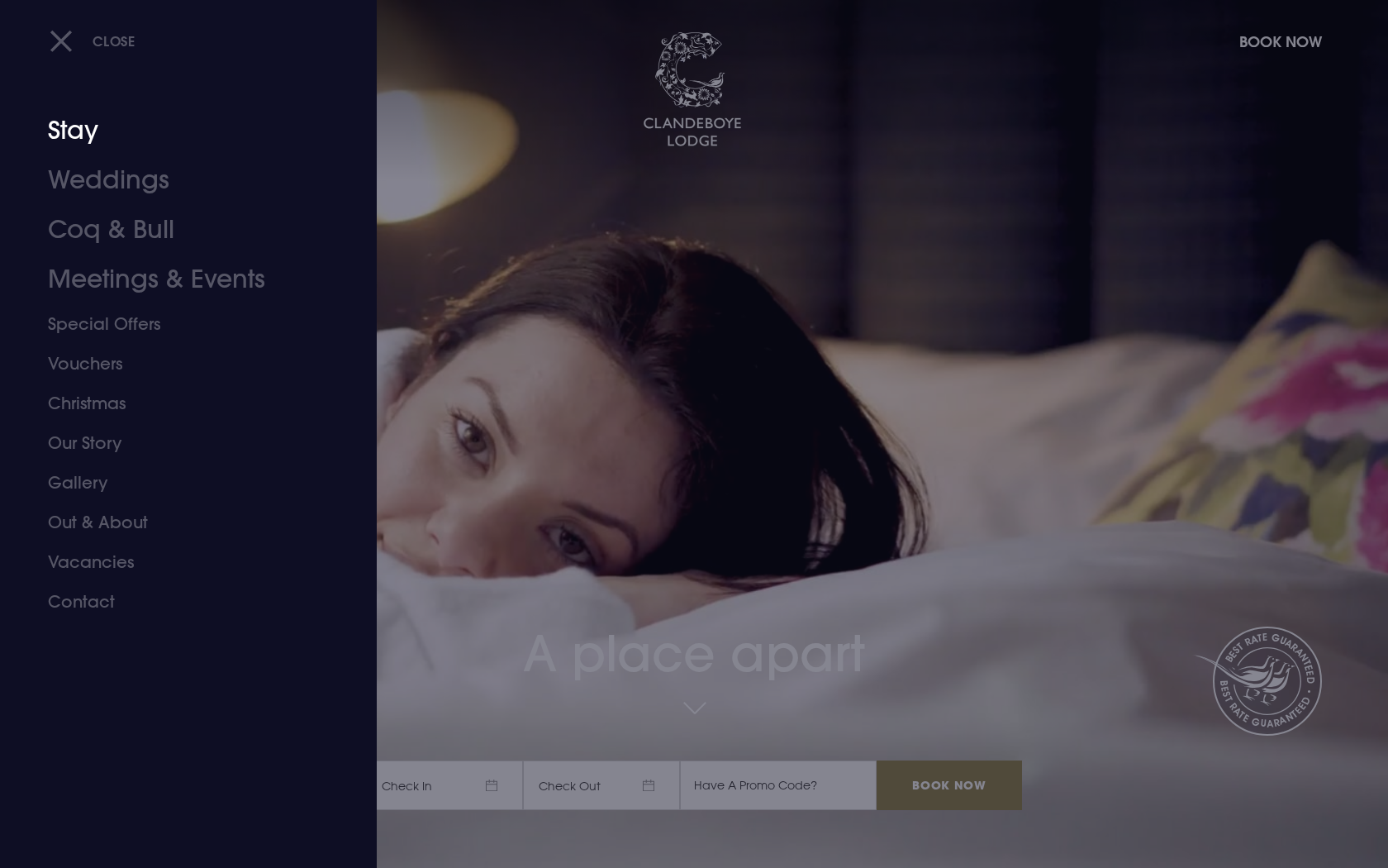
click at [85, 141] on link "Stay" at bounding box center [179, 130] width 261 height 49
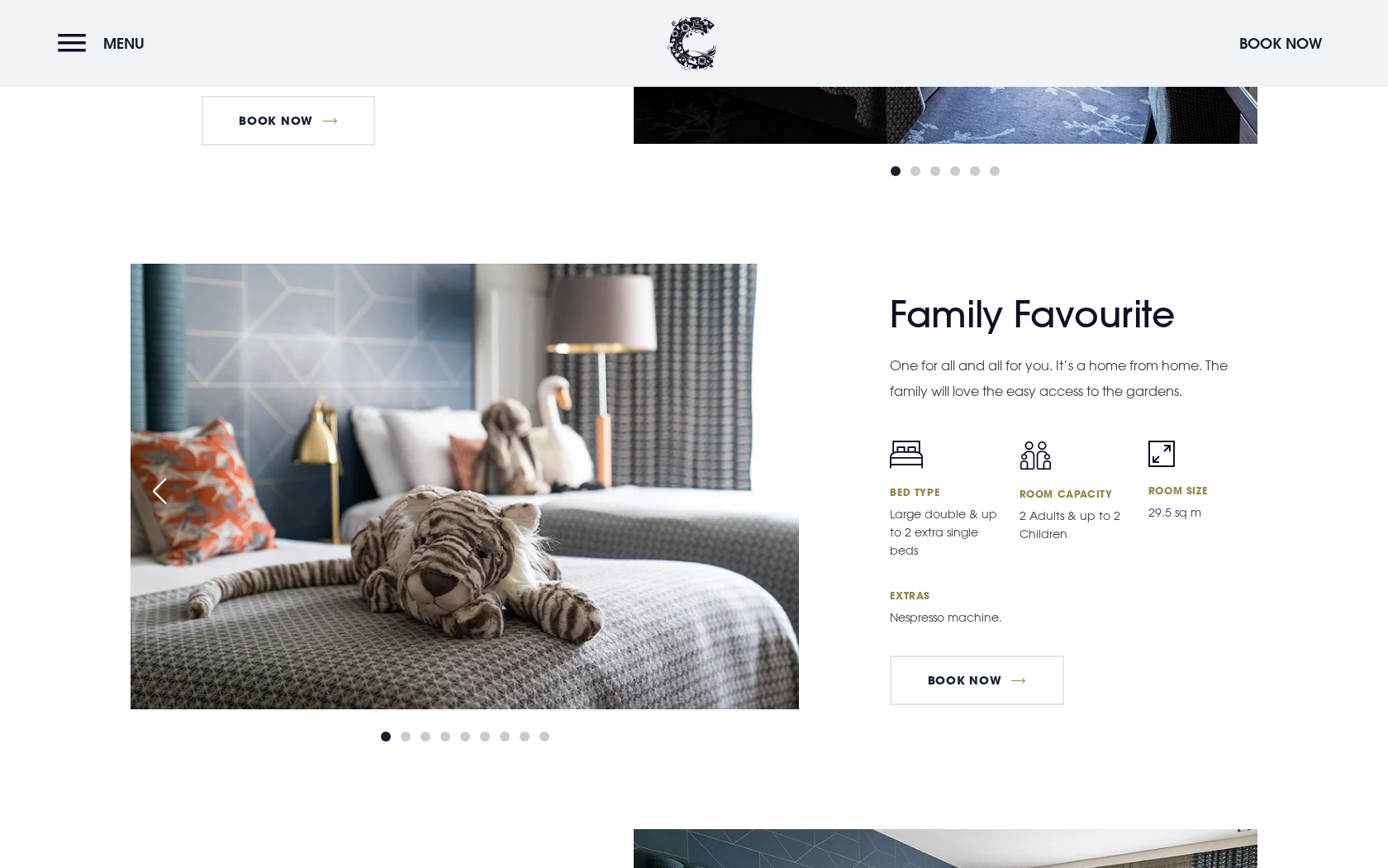
scroll to position [5078, 0]
click at [403, 731] on span "Go to slide 2" at bounding box center [405, 736] width 10 height 10
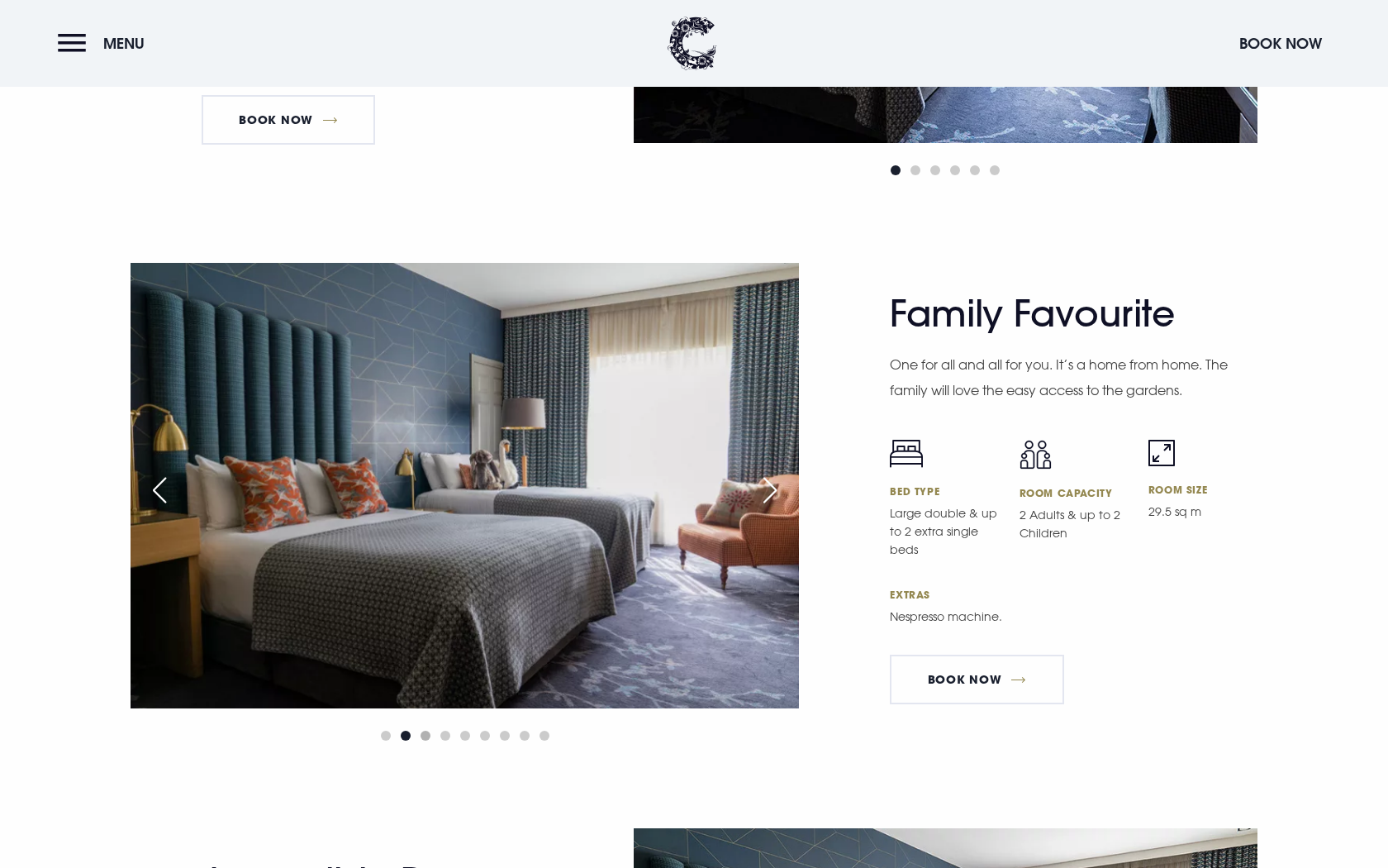
click at [426, 731] on span "Go to slide 3" at bounding box center [425, 736] width 10 height 10
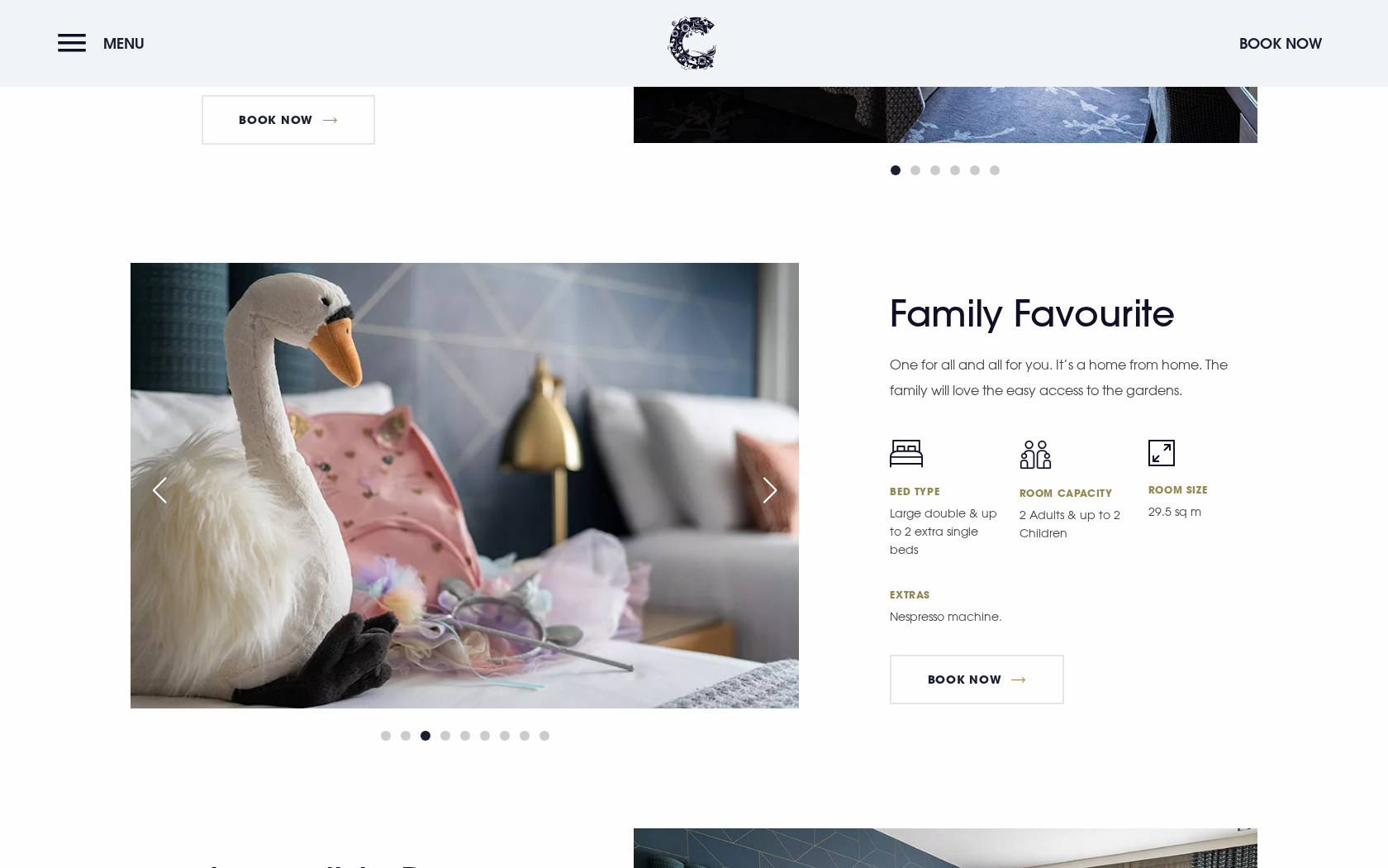
click at [451, 725] on div at bounding box center [465, 735] width 669 height 20
click at [446, 731] on span "Go to slide 4" at bounding box center [445, 736] width 10 height 10
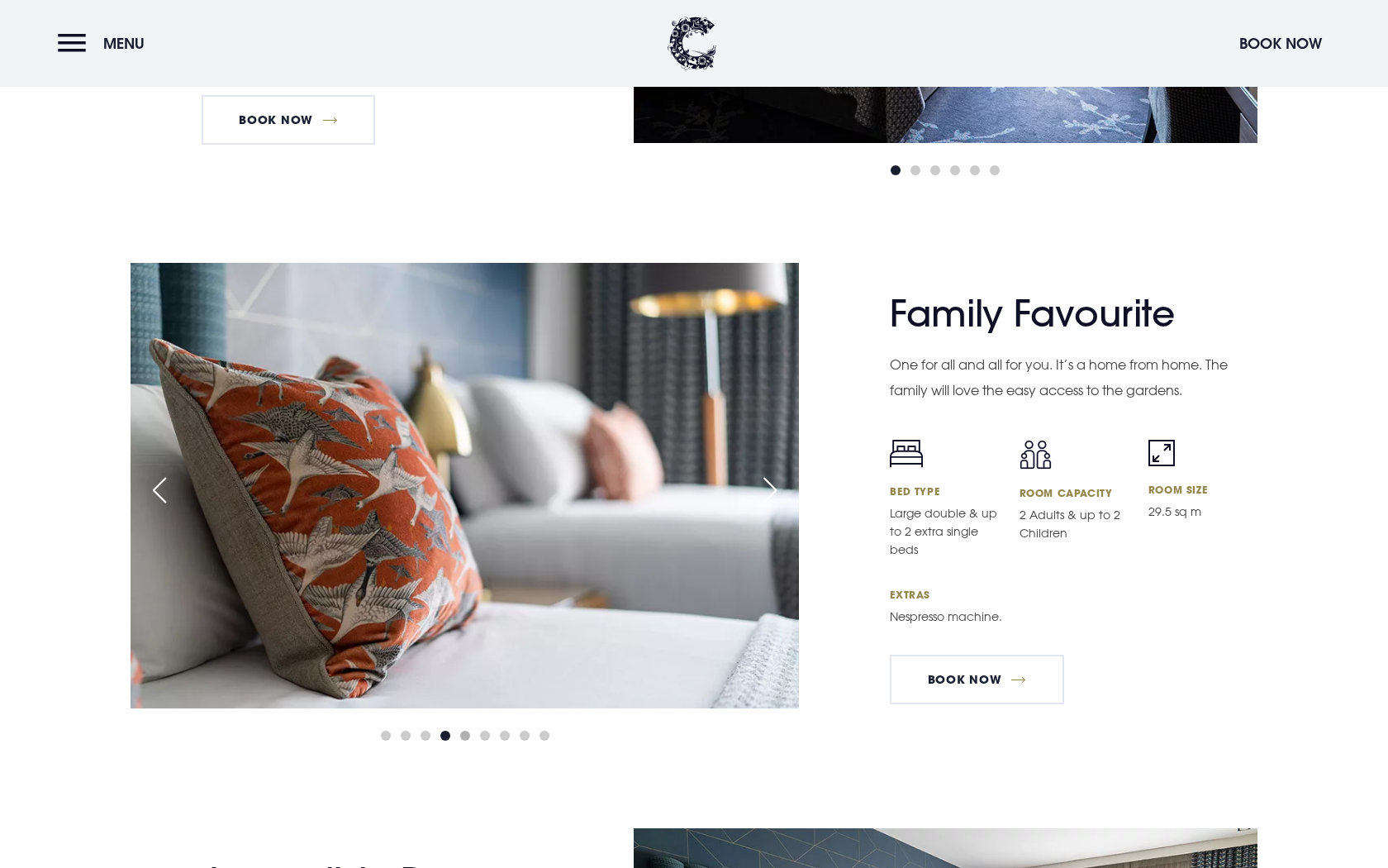
click at [466, 731] on span "Go to slide 5" at bounding box center [466, 736] width 10 height 10
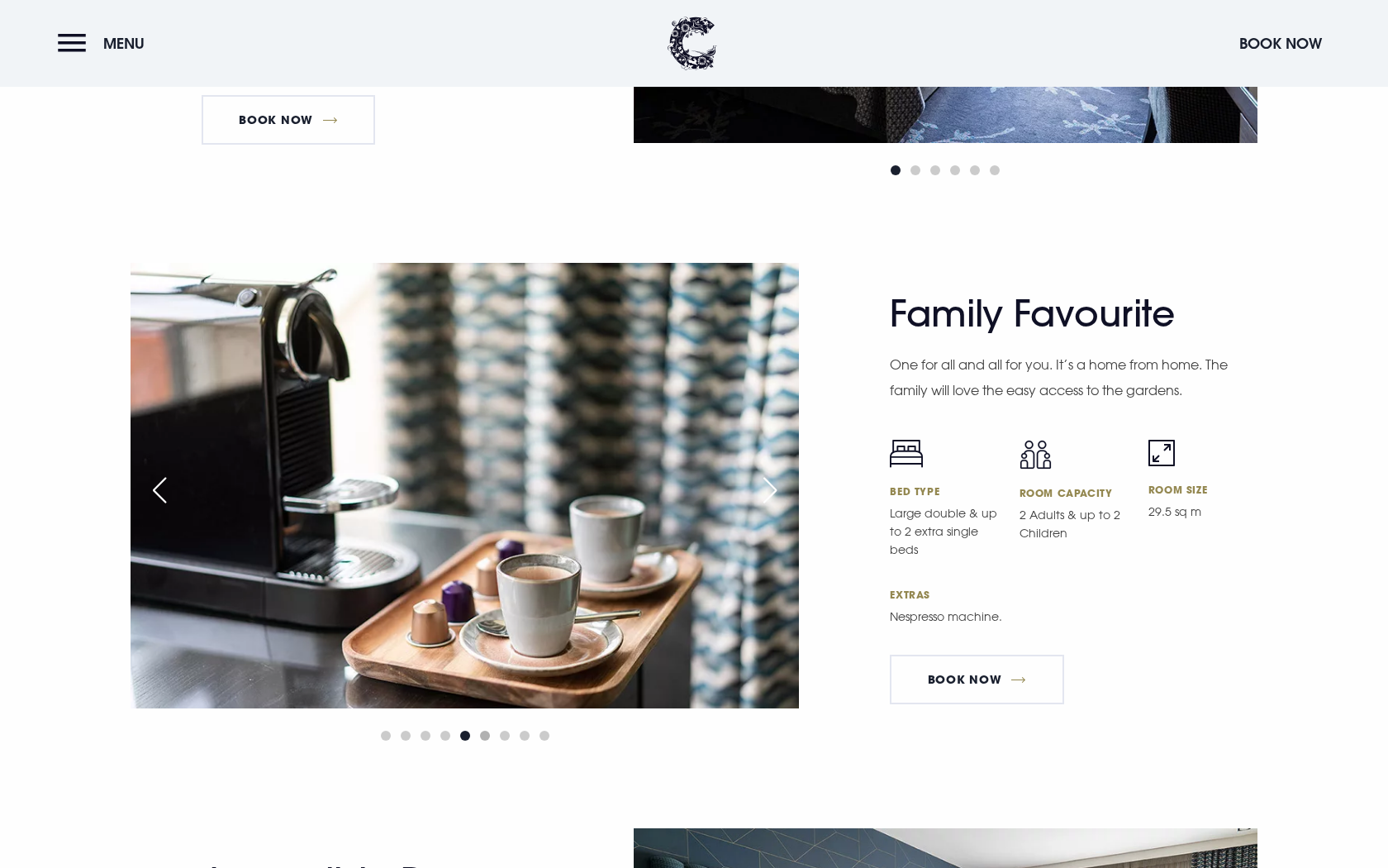
click at [484, 731] on span "Go to slide 6" at bounding box center [485, 736] width 10 height 10
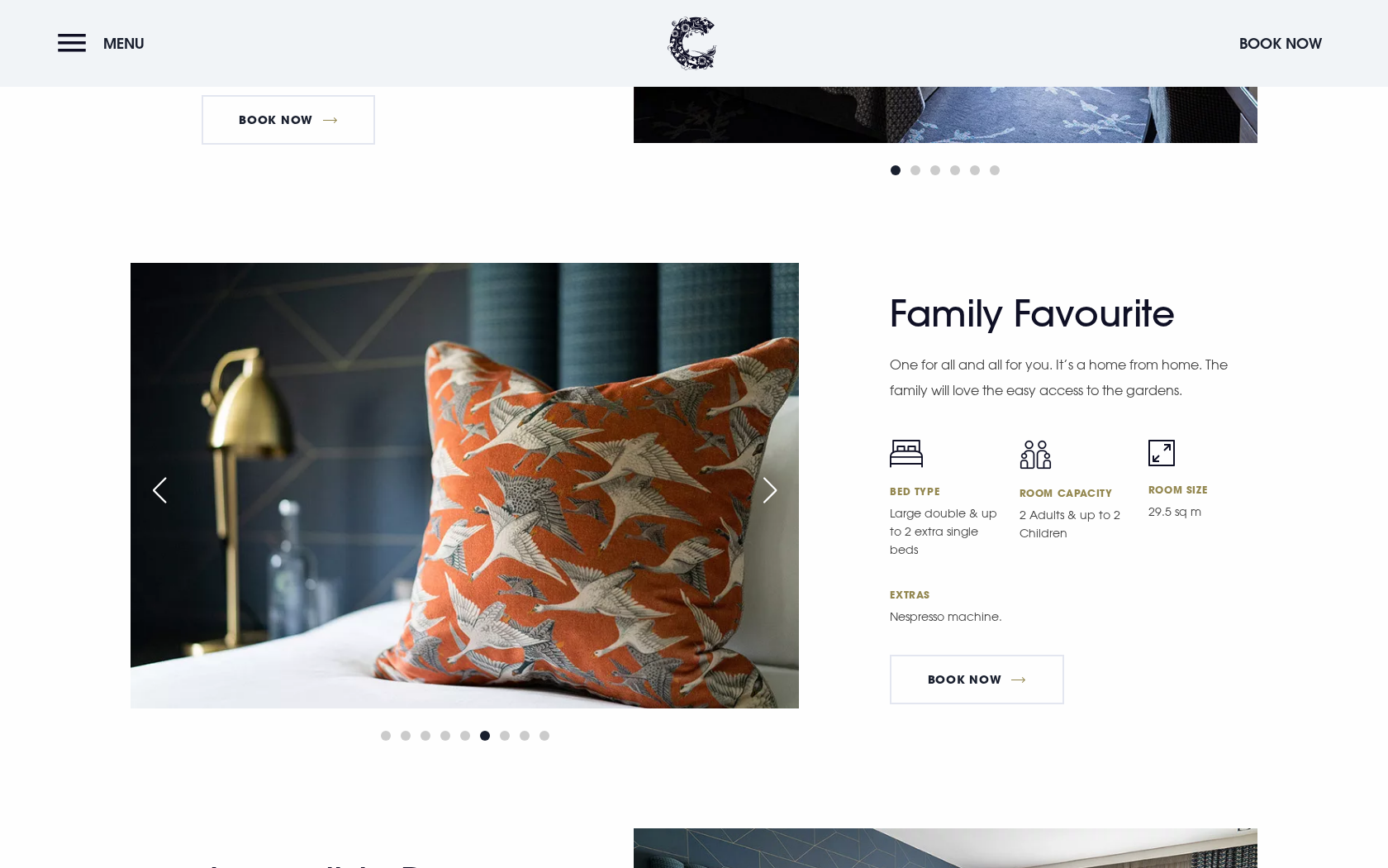
click at [511, 725] on div at bounding box center [465, 735] width 669 height 20
click at [507, 731] on span "Go to slide 7" at bounding box center [505, 736] width 10 height 10
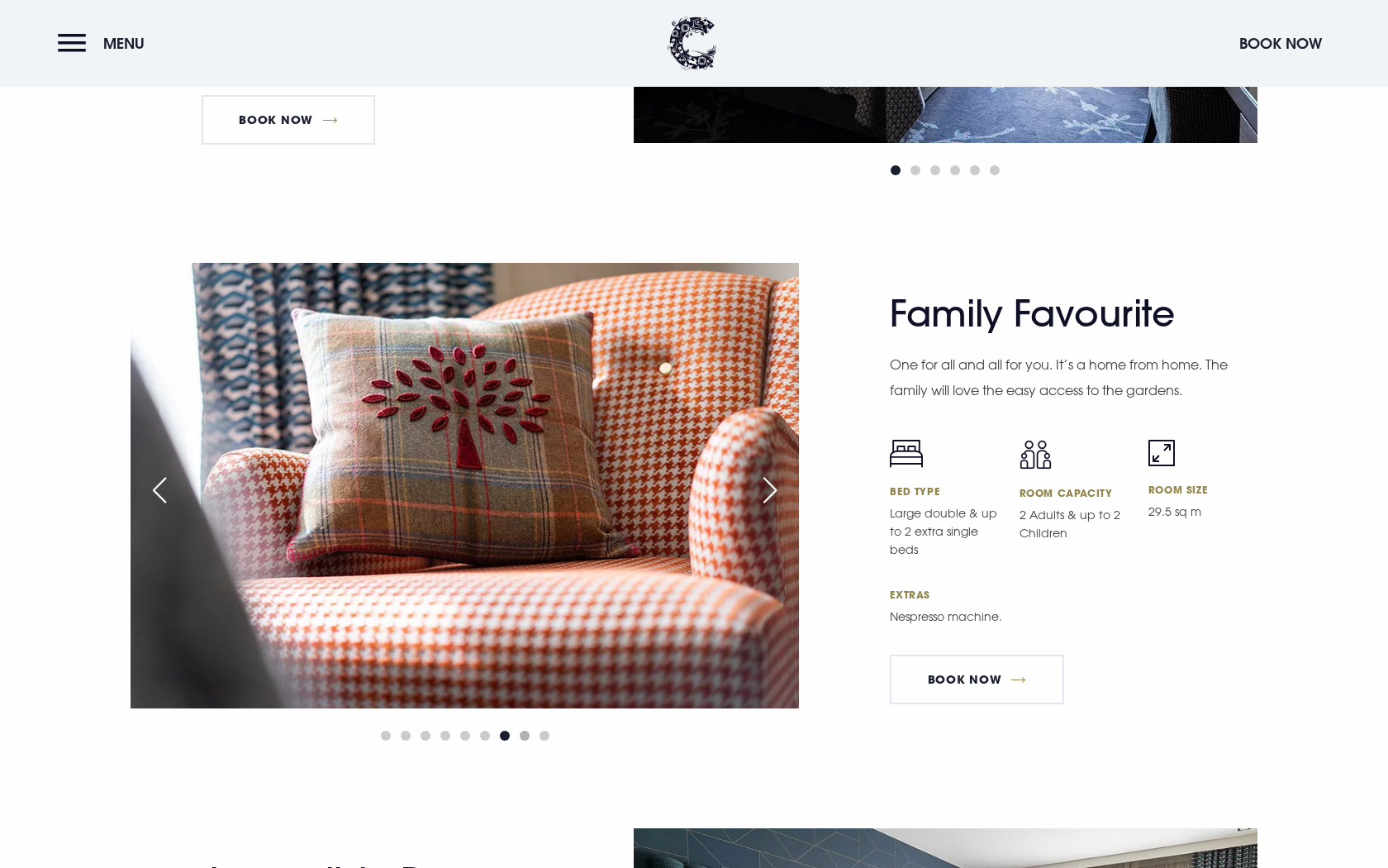
click at [524, 731] on span "Go to slide 8" at bounding box center [525, 736] width 10 height 10
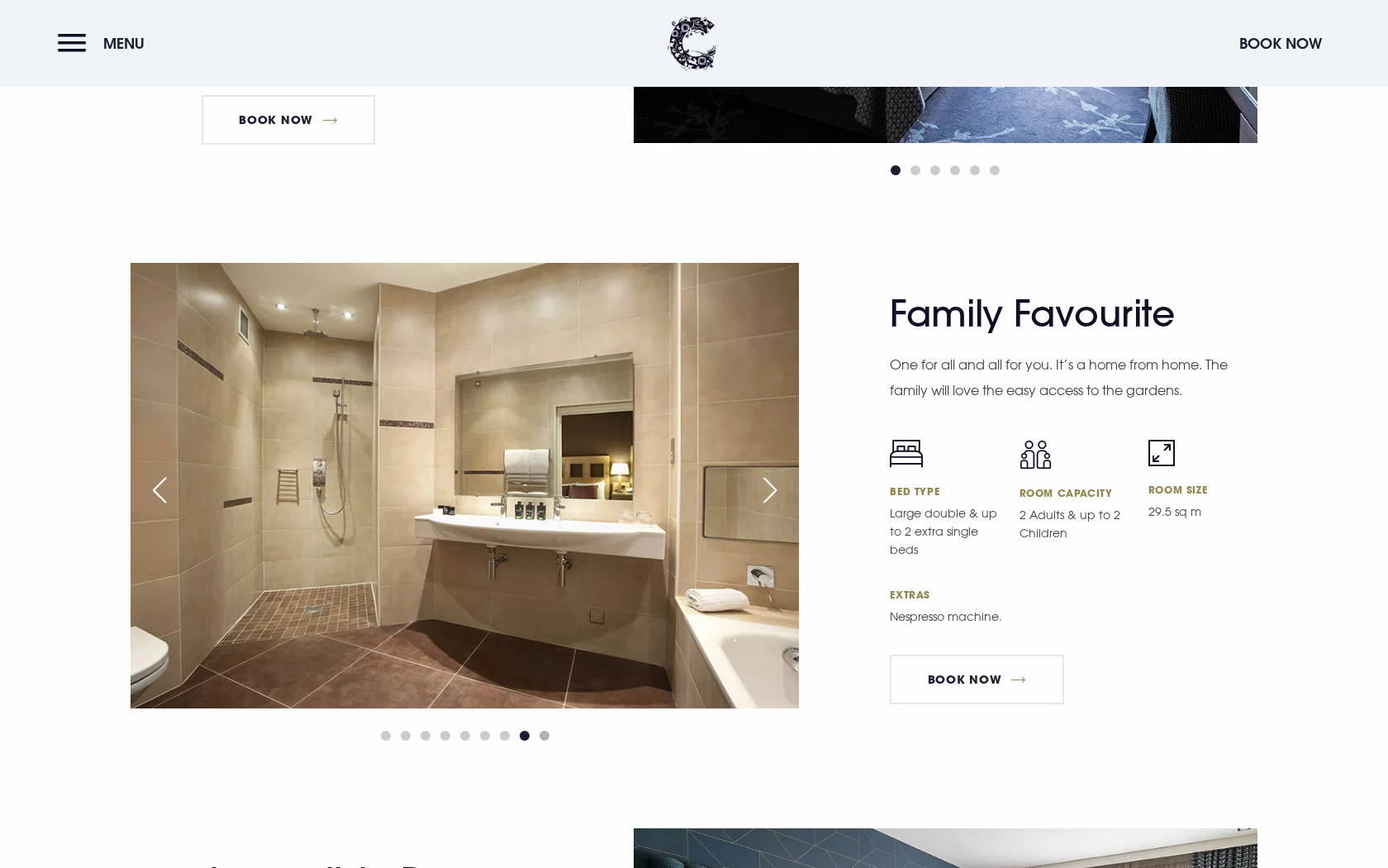
click at [545, 731] on span "Go to slide 9" at bounding box center [545, 736] width 10 height 10
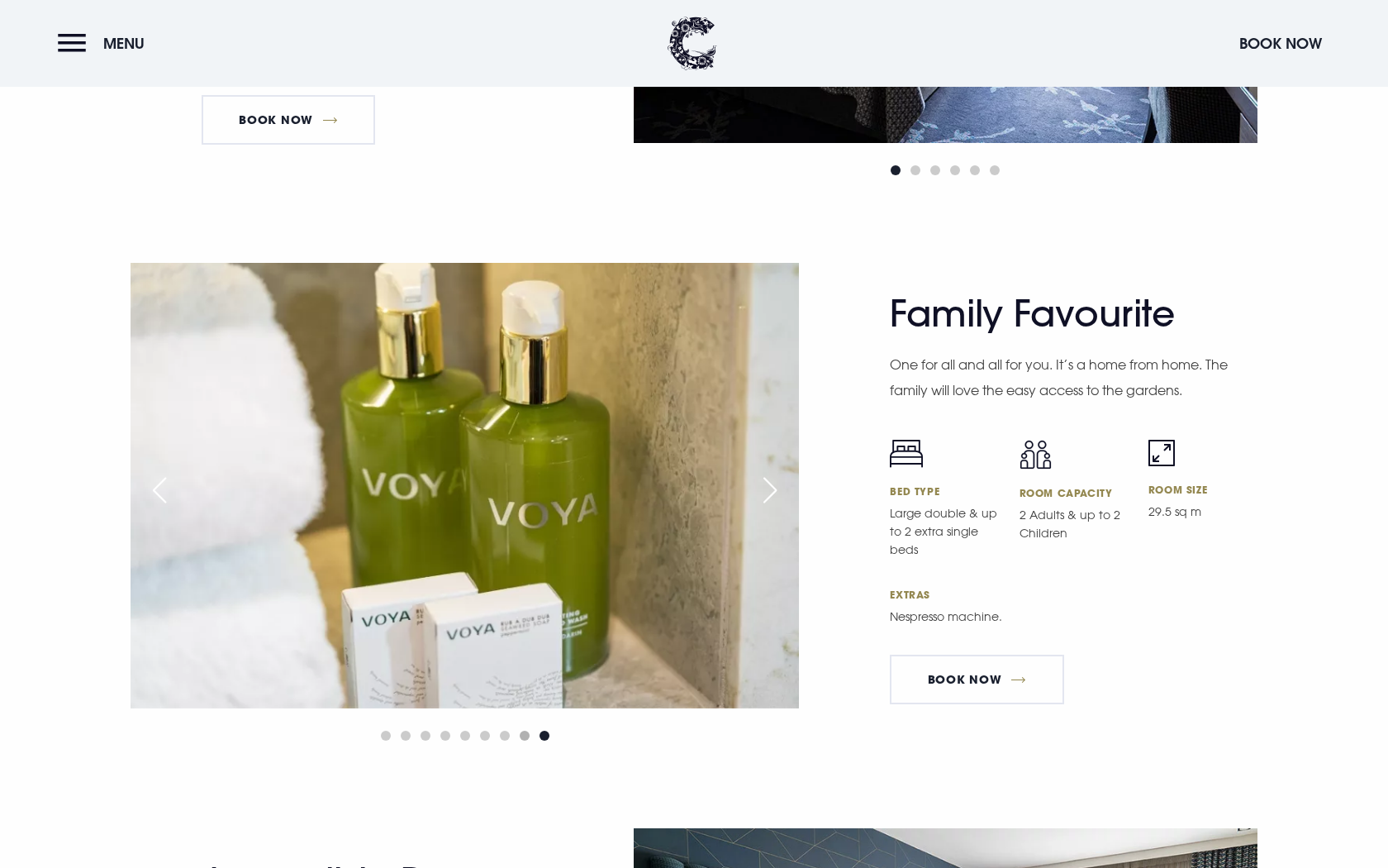
click at [528, 731] on span "Go to slide 8" at bounding box center [525, 736] width 10 height 10
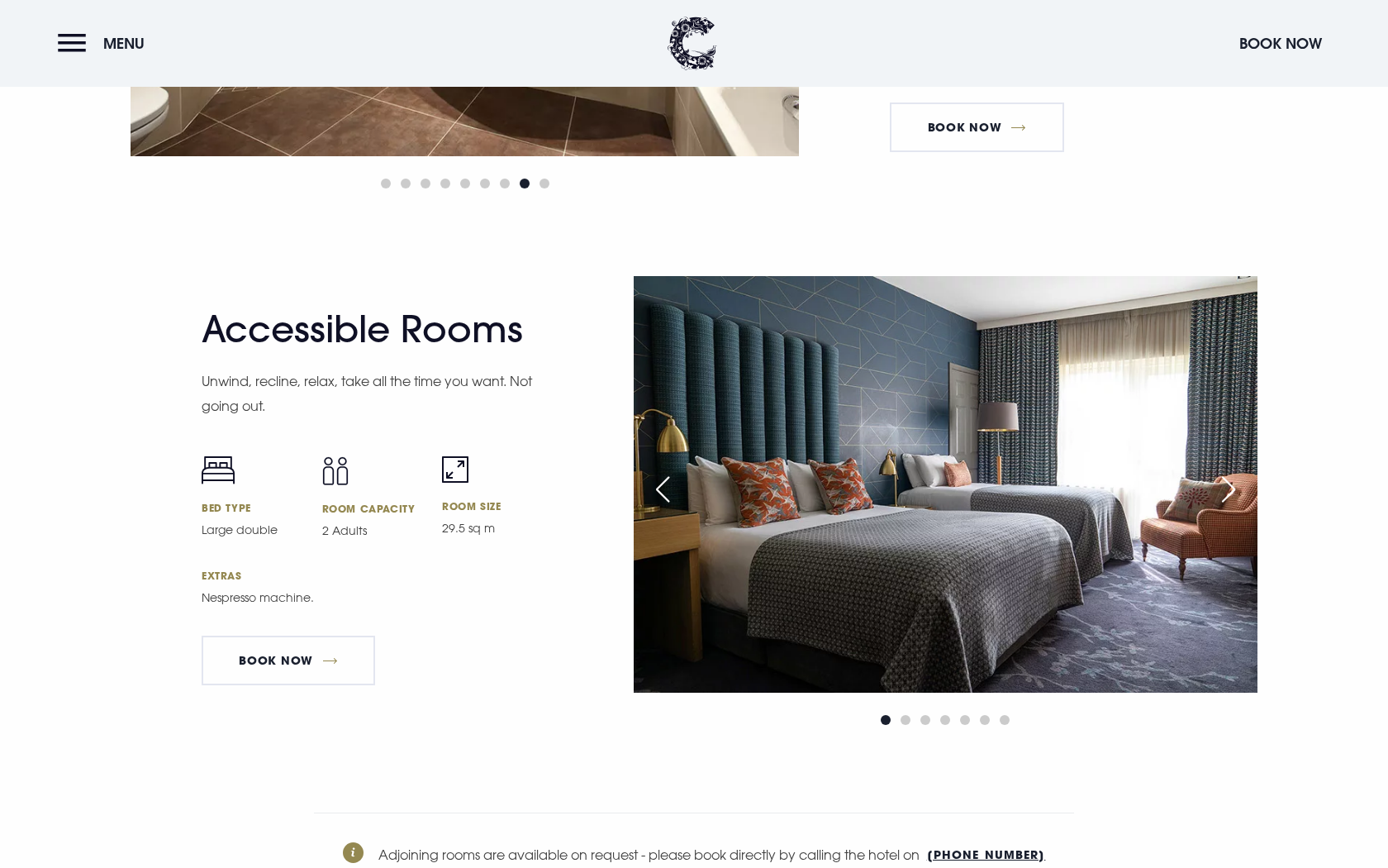
scroll to position [5450, 0]
